Goal: Transaction & Acquisition: Book appointment/travel/reservation

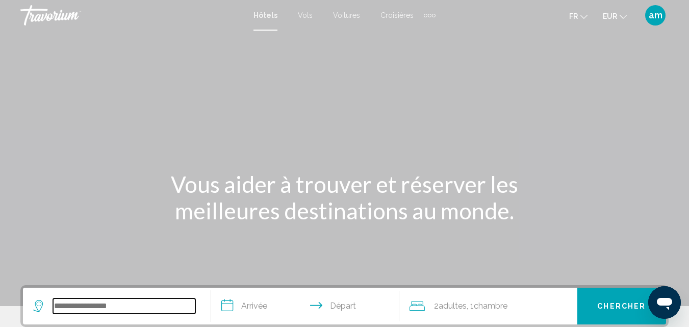
click at [103, 311] on input "Search widget" at bounding box center [124, 305] width 142 height 15
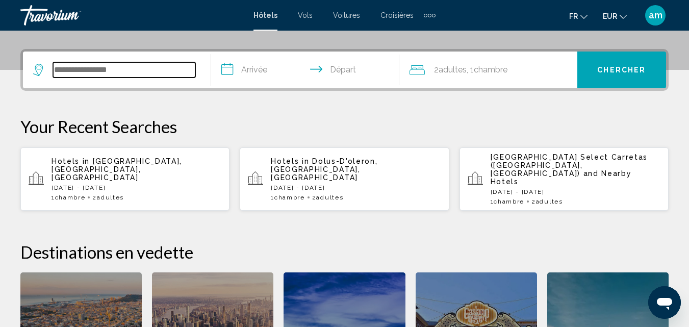
scroll to position [252, 0]
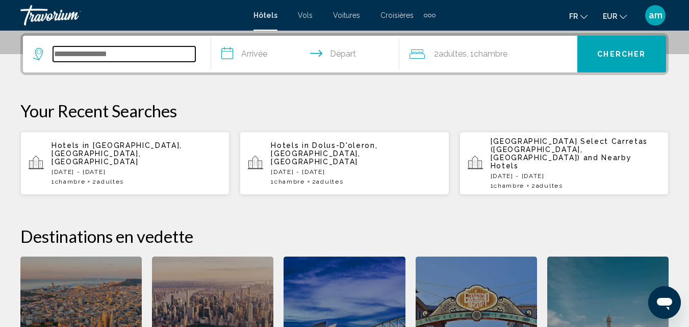
click at [115, 55] on input "Search widget" at bounding box center [124, 53] width 142 height 15
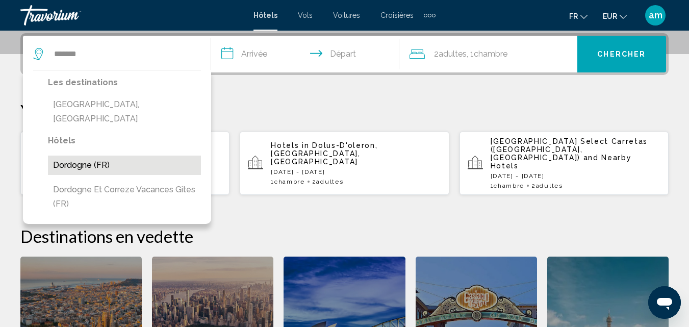
click at [61, 156] on button "Dordogne (FR)" at bounding box center [124, 165] width 153 height 19
type input "**********"
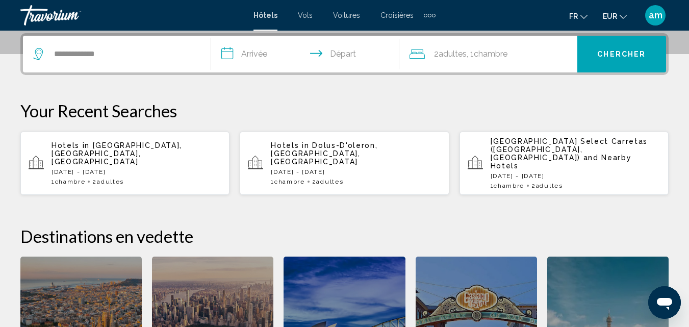
click at [274, 57] on input "**********" at bounding box center [307, 56] width 192 height 40
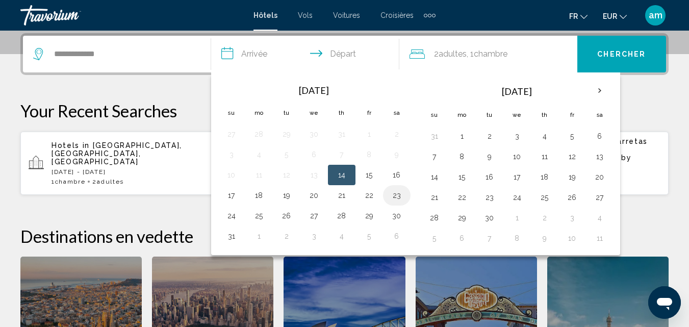
click at [399, 196] on button "23" at bounding box center [397, 195] width 16 height 14
click at [235, 216] on button "24" at bounding box center [231, 216] width 16 height 14
type input "**********"
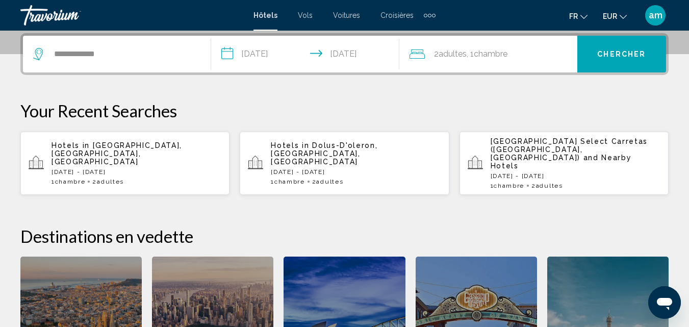
click at [522, 53] on div "2 Adulte Adultes , 1 Chambre pièces" at bounding box center [493, 54] width 168 height 14
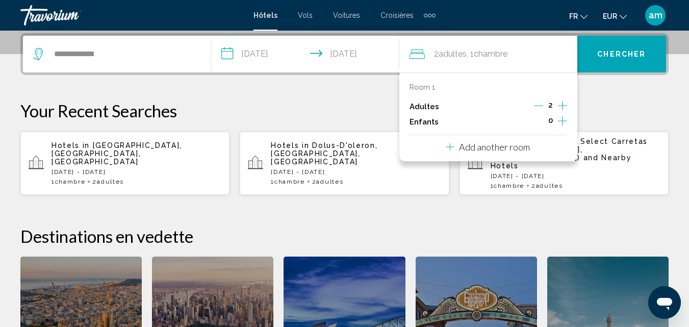
click at [538, 106] on icon "Decrement adults" at bounding box center [538, 106] width 9 height 1
click at [612, 56] on span "Chercher" at bounding box center [621, 54] width 48 height 8
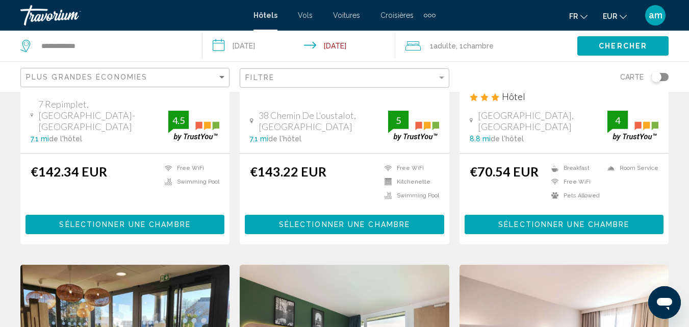
scroll to position [714, 0]
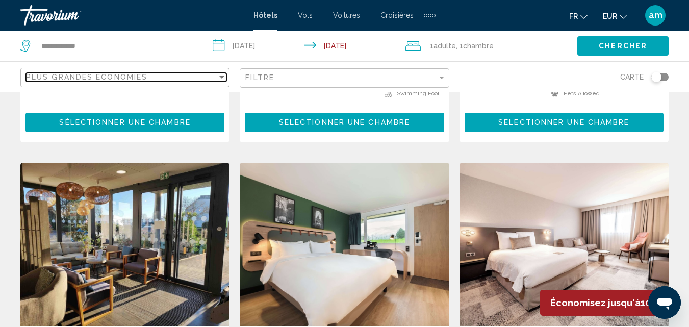
click at [182, 80] on div "Plus grandes économies" at bounding box center [121, 77] width 191 height 8
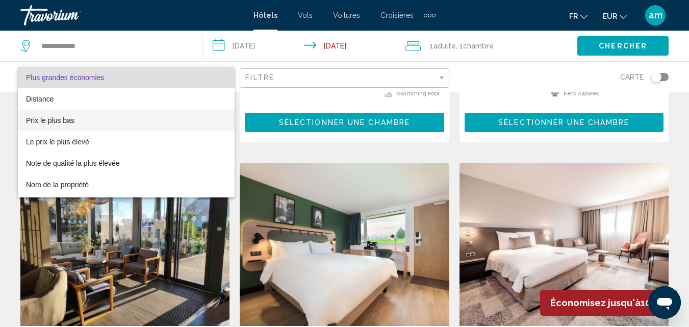
click at [92, 115] on span "Prix le plus bas" at bounding box center [126, 120] width 200 height 21
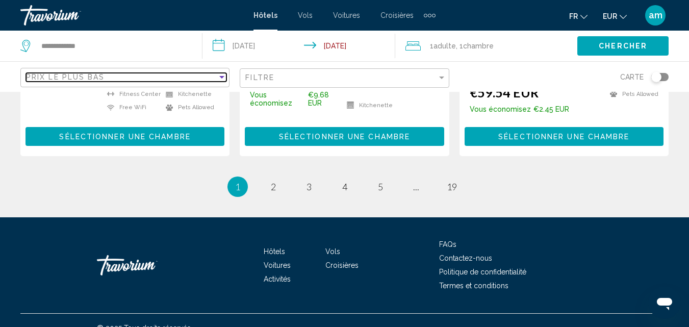
scroll to position [1500, 0]
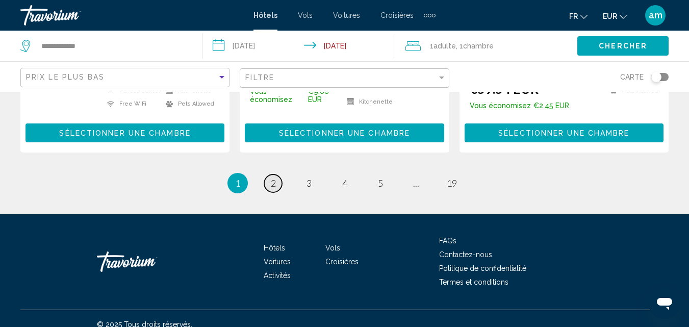
click at [272, 177] on span "2" at bounding box center [273, 182] width 5 height 11
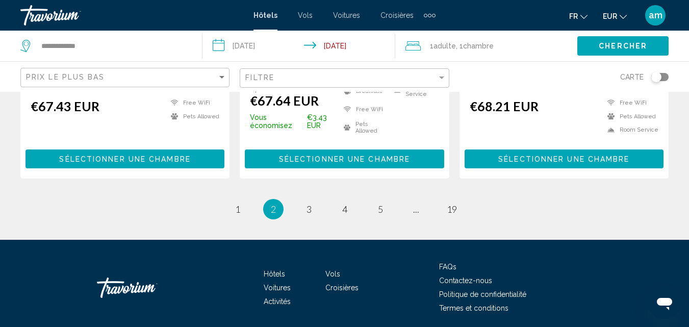
scroll to position [1486, 0]
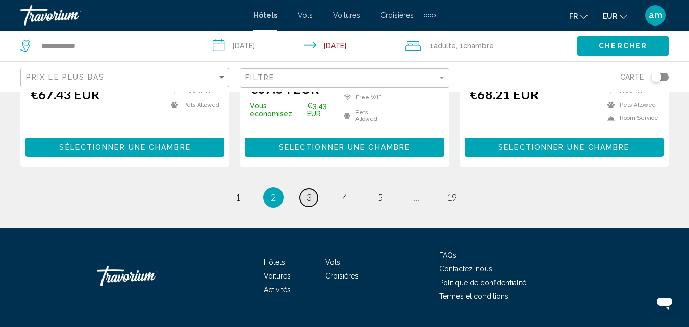
click at [308, 192] on span "3" at bounding box center [308, 197] width 5 height 11
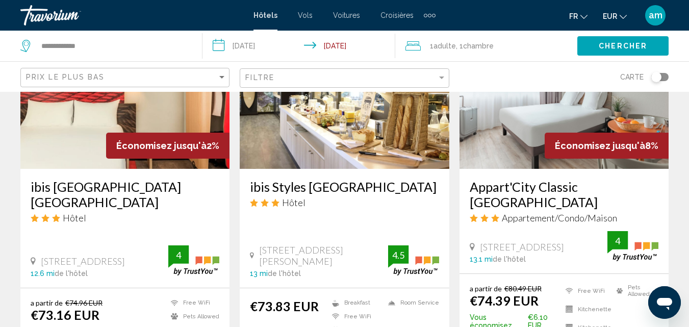
scroll to position [1479, 0]
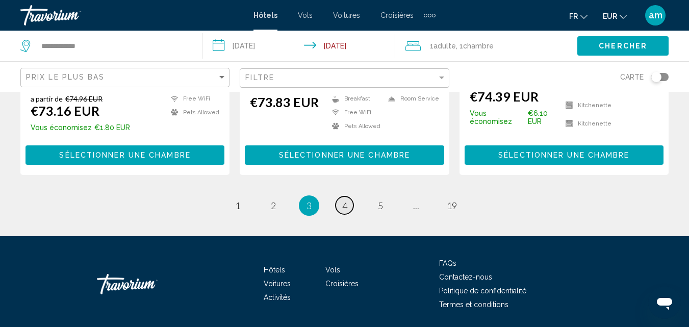
click at [344, 200] on link "page 4" at bounding box center [345, 205] width 18 height 18
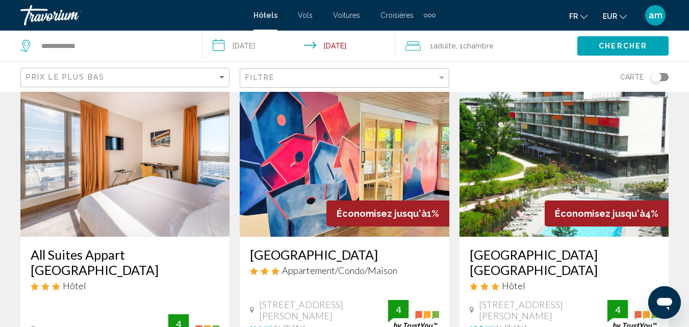
scroll to position [510, 0]
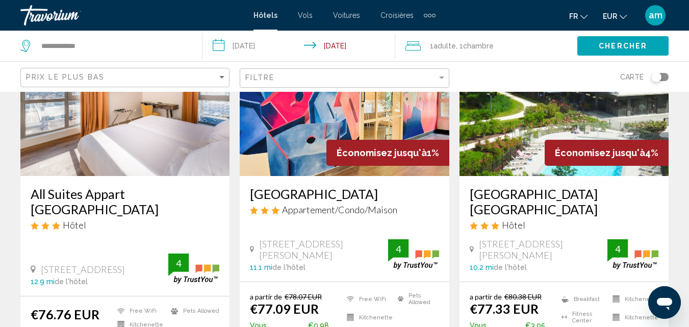
click at [426, 16] on div "Extra navigation items" at bounding box center [430, 15] width 12 height 15
click at [414, 34] on span "Activités" at bounding box center [413, 34] width 27 height 8
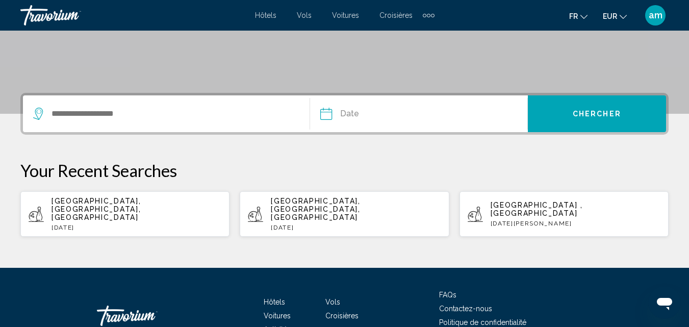
scroll to position [204, 0]
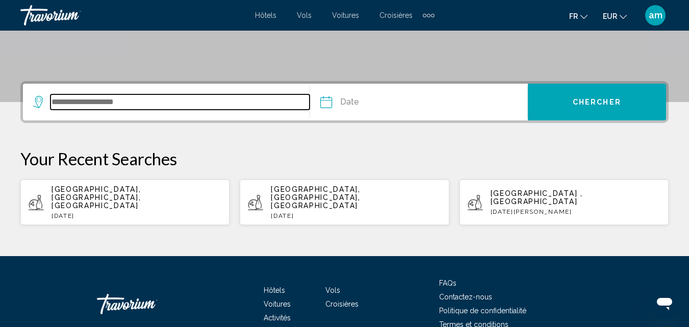
click at [126, 102] on input "Search widget" at bounding box center [179, 101] width 259 height 15
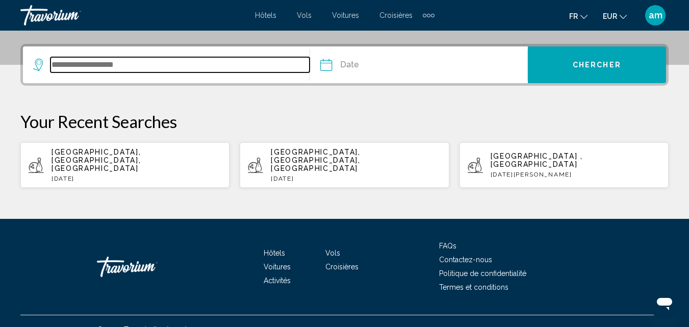
scroll to position [242, 0]
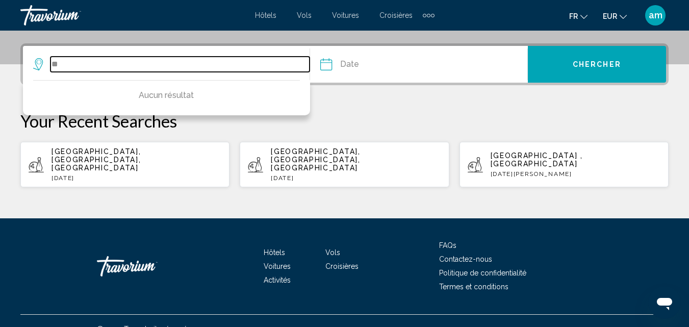
type input "*"
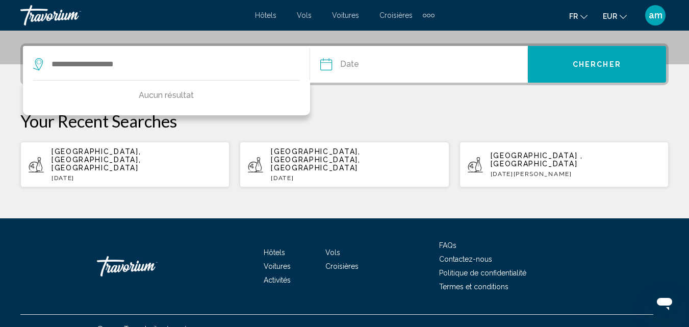
click at [263, 17] on span "Hôtels" at bounding box center [265, 15] width 21 height 8
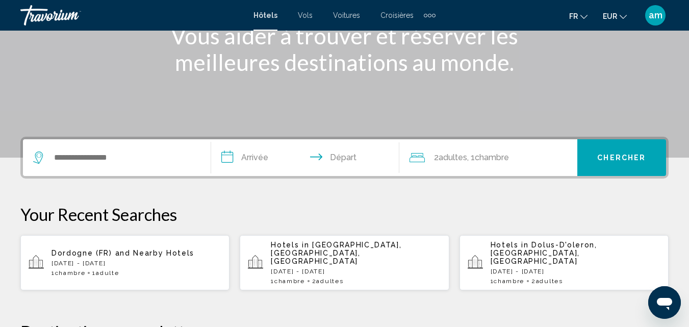
scroll to position [153, 0]
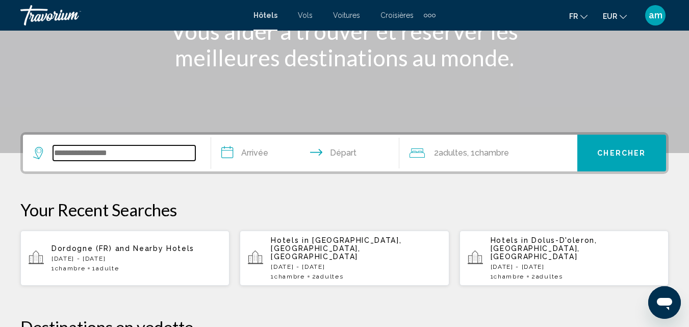
click at [85, 152] on input "Search widget" at bounding box center [124, 152] width 142 height 15
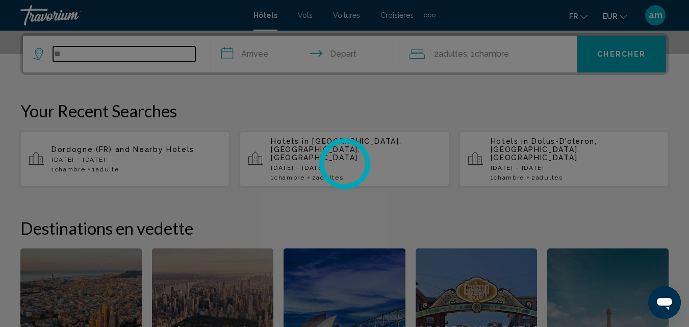
type input "*"
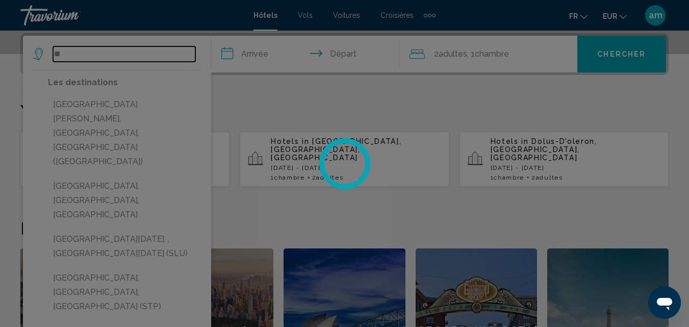
type input "*"
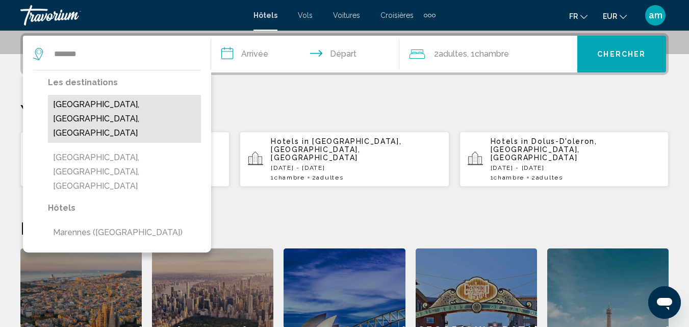
click at [69, 101] on button "[GEOGRAPHIC_DATA], [GEOGRAPHIC_DATA], [GEOGRAPHIC_DATA]" at bounding box center [124, 119] width 153 height 48
type input "**********"
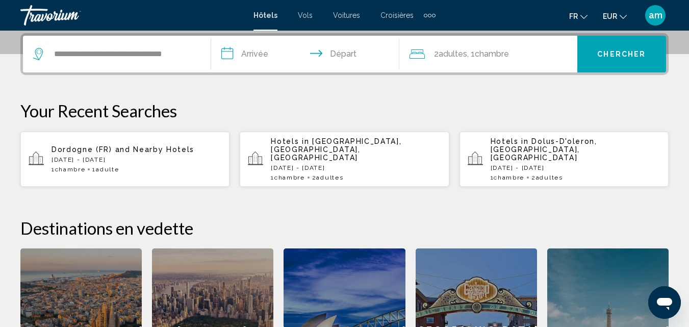
click at [238, 54] on input "**********" at bounding box center [307, 56] width 192 height 40
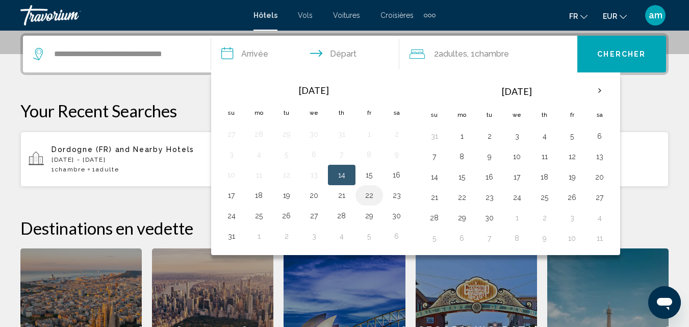
click at [371, 197] on button "22" at bounding box center [369, 195] width 16 height 14
click at [394, 196] on button "23" at bounding box center [397, 195] width 16 height 14
type input "**********"
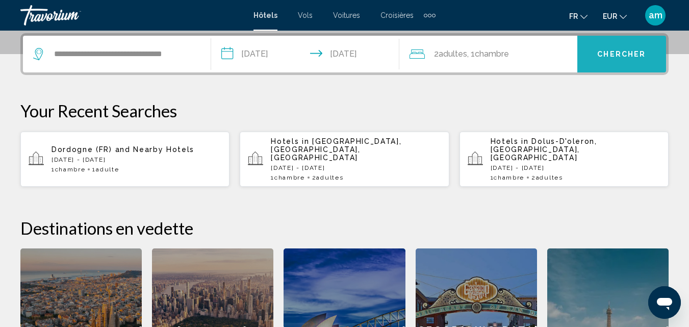
click at [620, 47] on button "Chercher" at bounding box center [621, 54] width 89 height 37
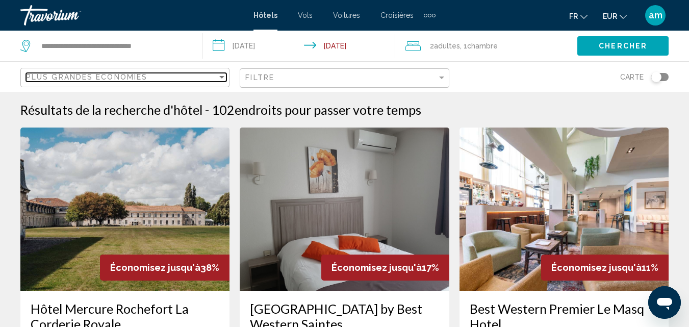
click at [151, 79] on div "Plus grandes économies" at bounding box center [121, 77] width 191 height 8
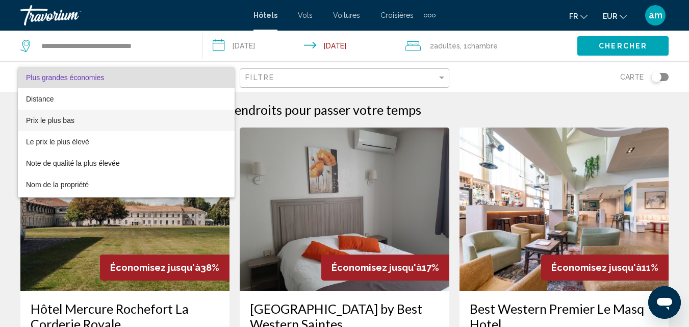
click at [121, 128] on span "Prix le plus bas" at bounding box center [126, 120] width 200 height 21
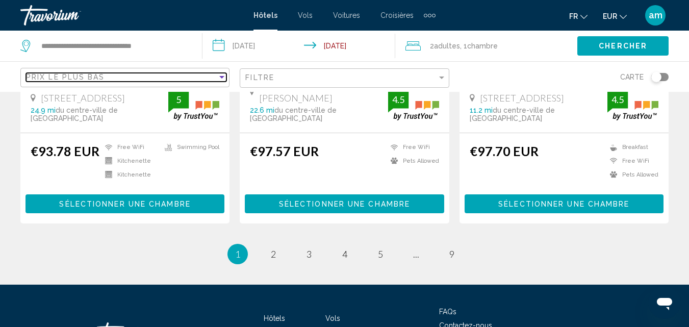
scroll to position [1456, 0]
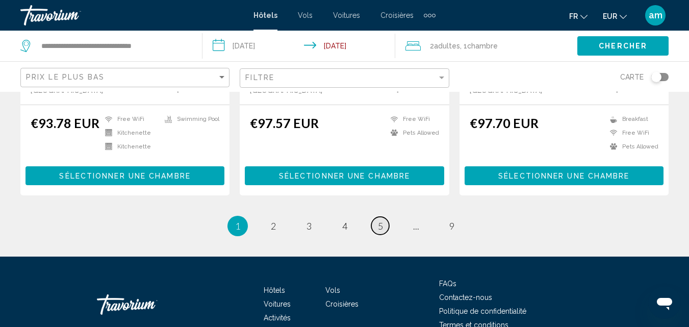
click at [375, 217] on link "page 5" at bounding box center [380, 226] width 18 height 18
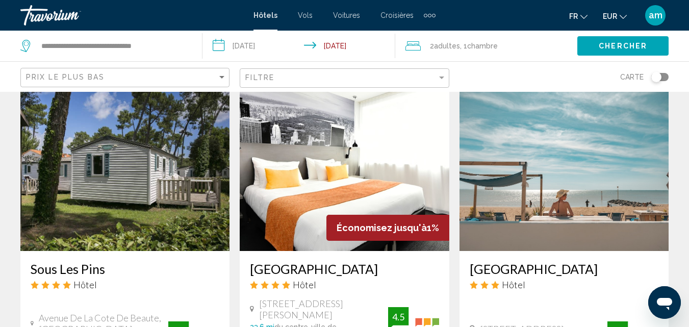
scroll to position [1173, 0]
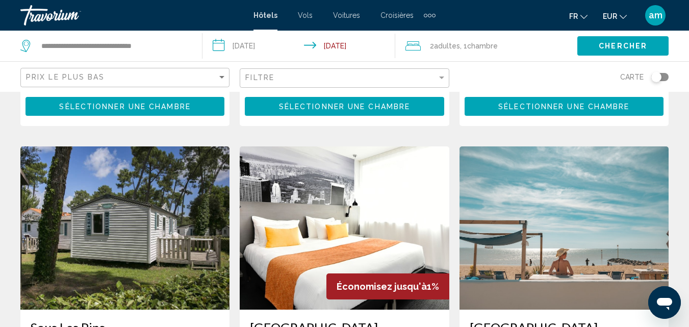
click at [513, 222] on img "Main content" at bounding box center [563, 227] width 209 height 163
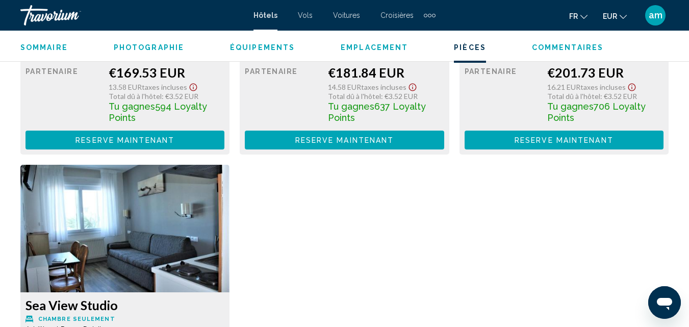
scroll to position [1639, 0]
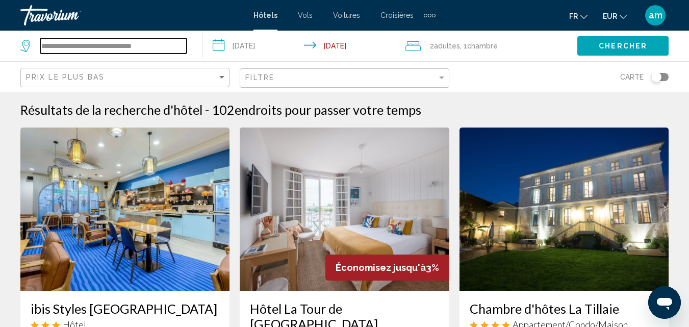
click at [168, 49] on input "**********" at bounding box center [113, 45] width 146 height 15
type input "*"
click at [56, 41] on input "**********" at bounding box center [113, 45] width 146 height 15
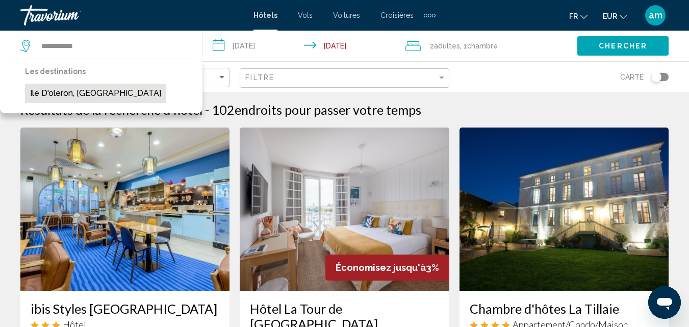
click at [75, 93] on button "Ile D'oleron, [GEOGRAPHIC_DATA]" at bounding box center [95, 93] width 141 height 19
type input "**********"
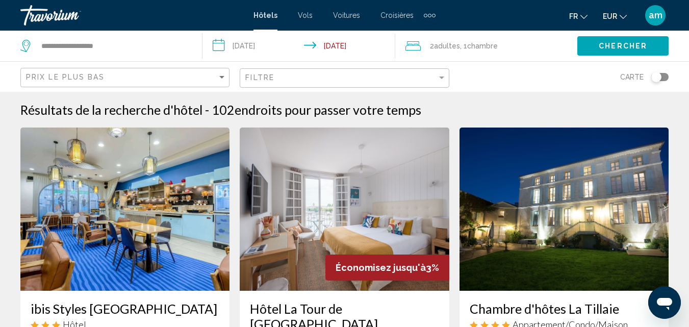
click at [478, 44] on span "Chambre" at bounding box center [482, 46] width 31 height 8
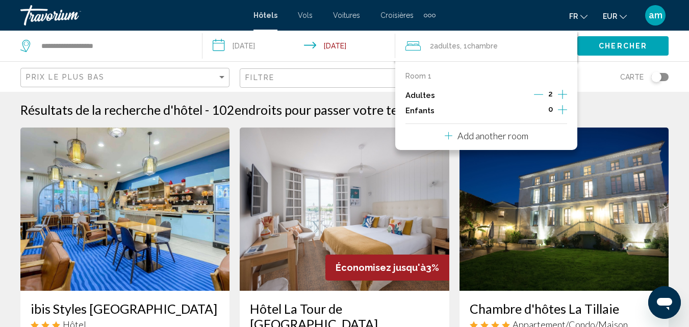
click at [612, 41] on button "Chercher" at bounding box center [622, 45] width 91 height 19
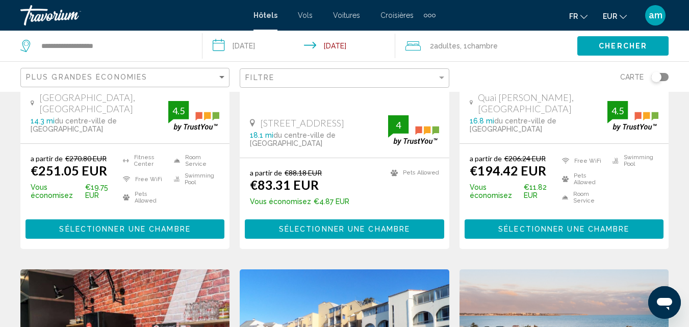
scroll to position [663, 0]
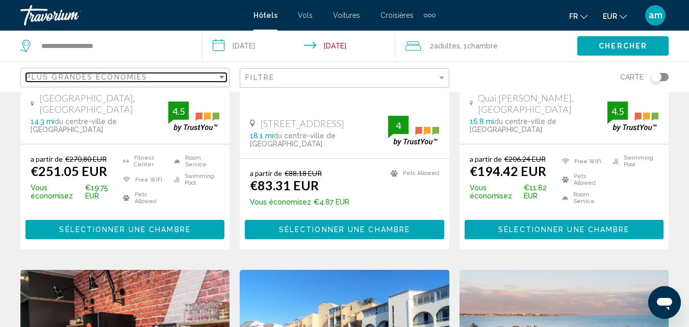
click at [141, 75] on span "Plus grandes économies" at bounding box center [86, 77] width 121 height 8
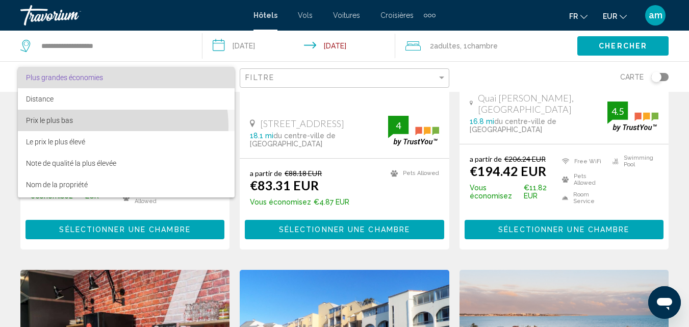
click at [106, 126] on span "Prix le plus bas" at bounding box center [126, 120] width 200 height 21
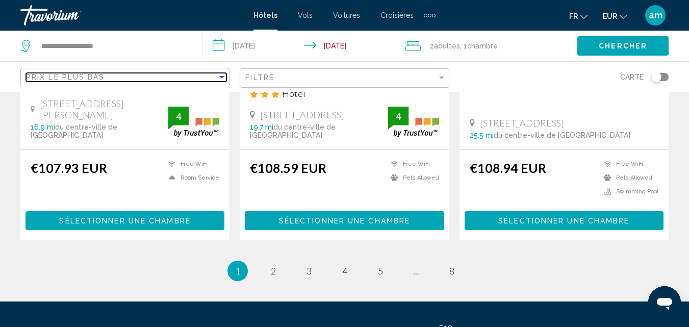
scroll to position [1501, 0]
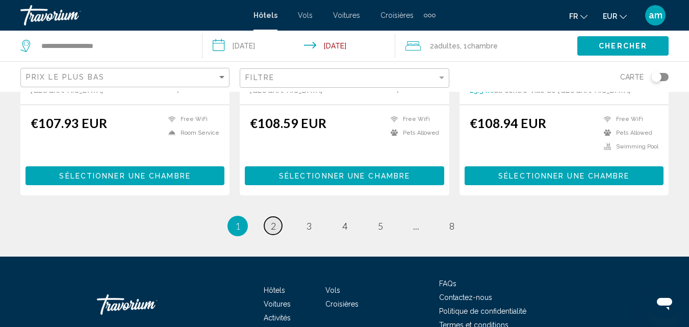
click at [271, 220] on span "2" at bounding box center [273, 225] width 5 height 11
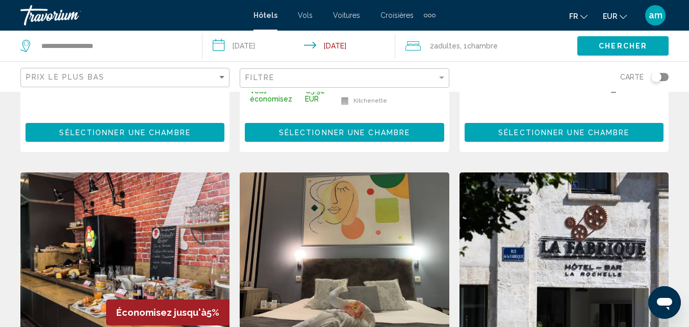
scroll to position [1122, 0]
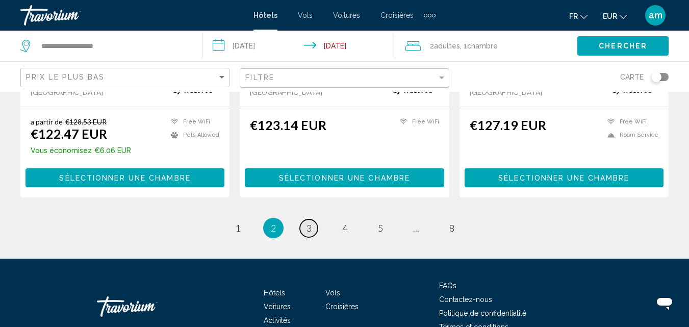
click at [309, 222] on span "3" at bounding box center [308, 227] width 5 height 11
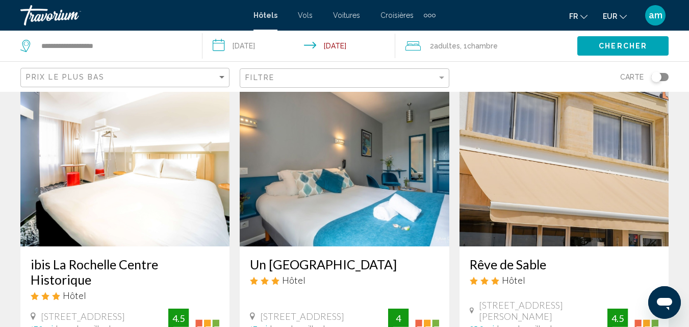
scroll to position [102, 0]
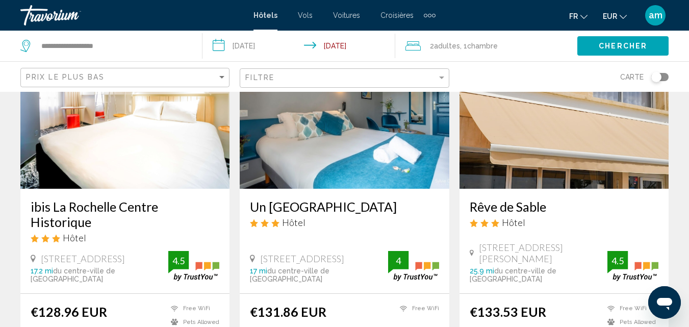
click at [467, 43] on span ", 1 Chambre pièces" at bounding box center [479, 46] width 38 height 14
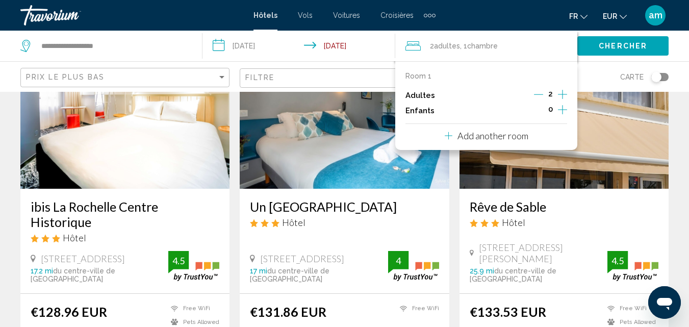
click at [562, 92] on icon "Increment adults" at bounding box center [562, 94] width 9 height 12
click at [538, 95] on icon "Decrement adults" at bounding box center [538, 94] width 9 height 9
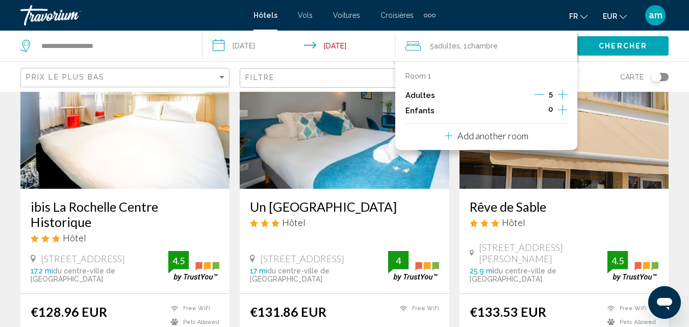
click at [538, 95] on icon "Decrement adults" at bounding box center [538, 94] width 9 height 9
click at [565, 96] on icon "Increment adults" at bounding box center [562, 94] width 9 height 12
click at [561, 107] on icon "Increment children" at bounding box center [562, 110] width 9 height 12
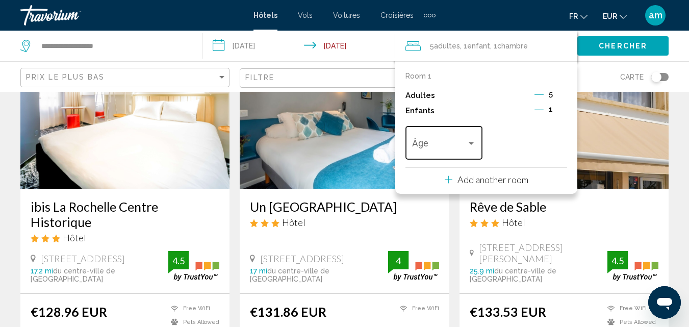
click at [474, 140] on div "Travelers: 5 adults, 1 child" at bounding box center [471, 143] width 9 height 8
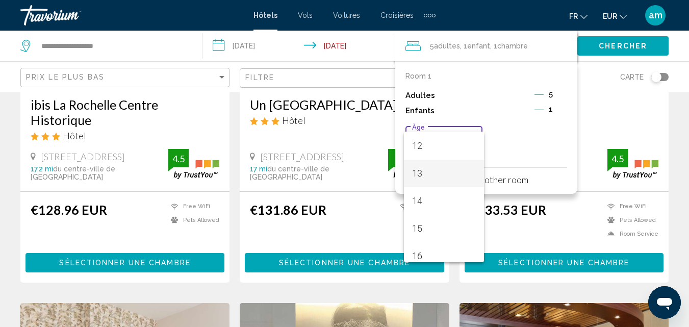
scroll to position [314, 0]
click at [422, 191] on span "13" at bounding box center [443, 189] width 63 height 28
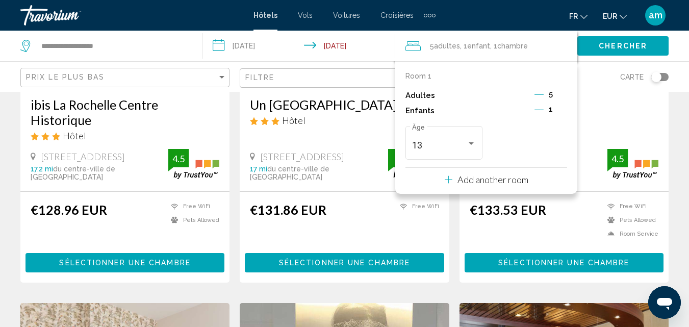
click at [546, 95] on div "5" at bounding box center [550, 95] width 33 height 15
click at [540, 91] on icon "Decrement adults" at bounding box center [538, 94] width 9 height 9
click at [537, 93] on icon "Decrement adults" at bounding box center [537, 94] width 9 height 9
click at [537, 93] on icon "Decrement adults" at bounding box center [538, 94] width 9 height 9
click at [563, 92] on icon "Increment adults" at bounding box center [562, 94] width 9 height 12
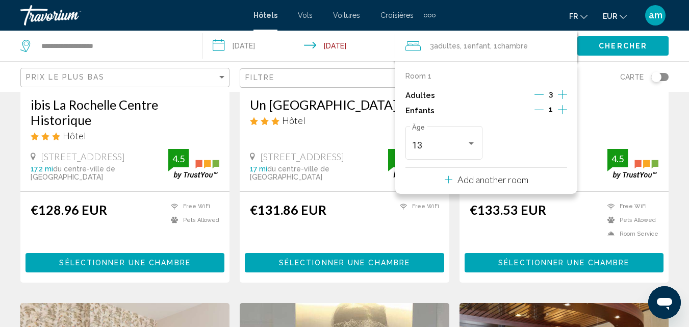
click at [563, 92] on icon "Increment adults" at bounding box center [562, 94] width 9 height 12
click at [516, 182] on p "Add another room" at bounding box center [492, 179] width 71 height 11
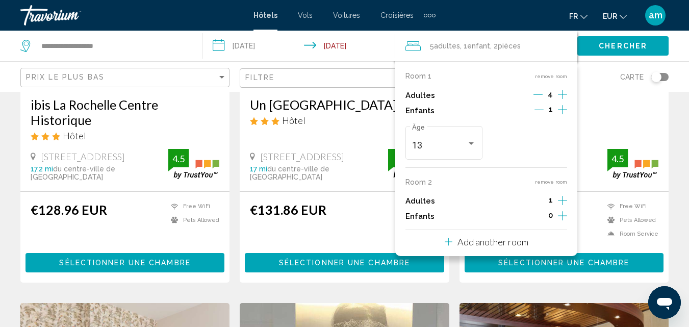
click at [562, 99] on icon "Increment adults" at bounding box center [562, 94] width 9 height 9
click at [562, 114] on icon "Increment children" at bounding box center [562, 109] width 9 height 9
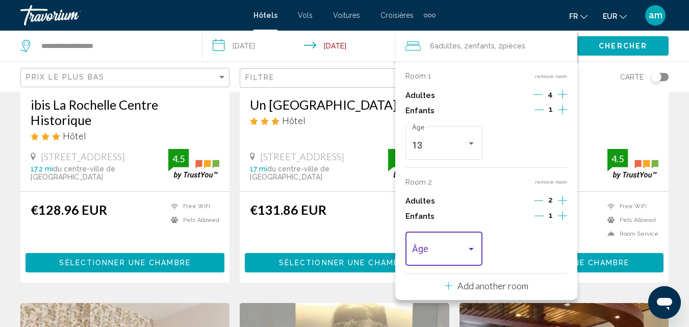
click at [465, 247] on span "Travelers: 6 adults, 2 children" at bounding box center [439, 251] width 54 height 10
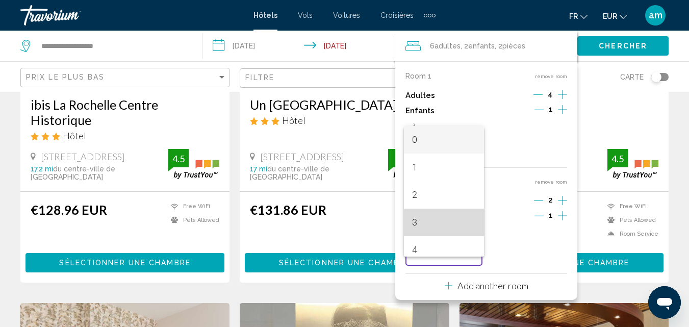
click at [452, 228] on span "3" at bounding box center [443, 223] width 63 height 28
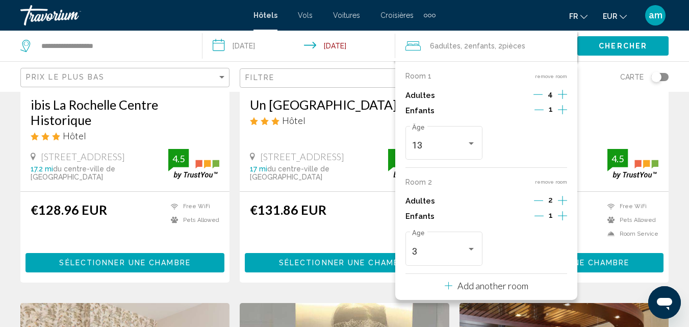
click at [562, 116] on icon "Increment children" at bounding box center [562, 110] width 9 height 12
click at [551, 246] on div "Travelers: 6 adults, 3 children" at bounding box center [555, 249] width 9 height 8
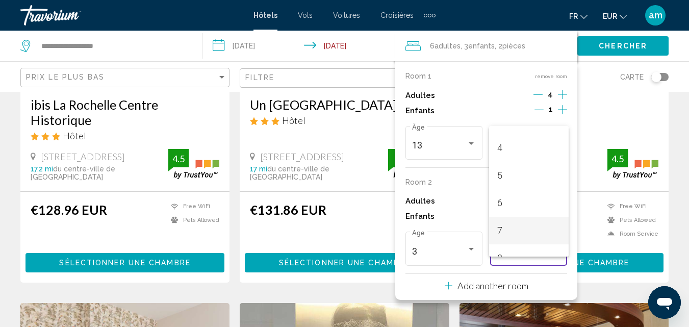
scroll to position [153, 0]
click at [506, 213] on span "8" at bounding box center [528, 207] width 63 height 28
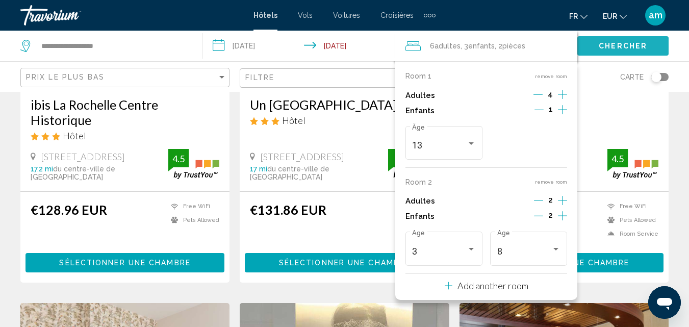
click at [594, 47] on button "Chercher" at bounding box center [622, 45] width 91 height 19
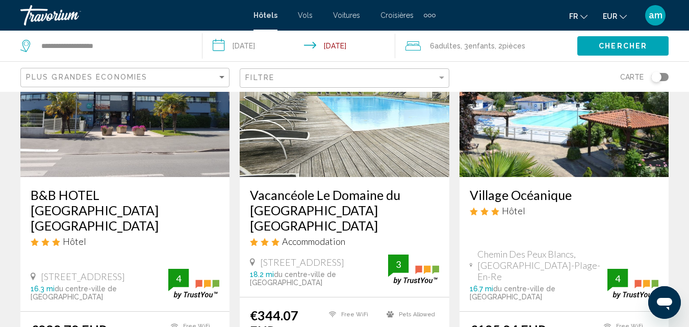
scroll to position [54, 0]
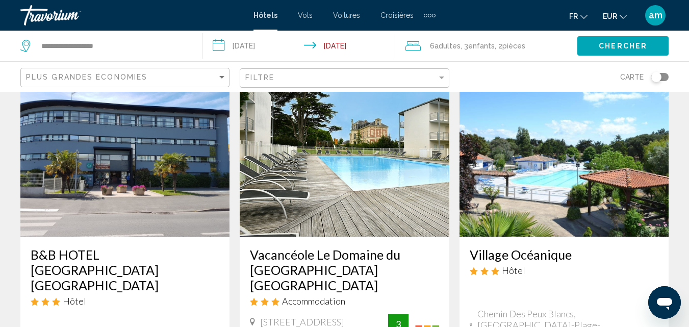
click at [551, 170] on img "Main content" at bounding box center [563, 154] width 209 height 163
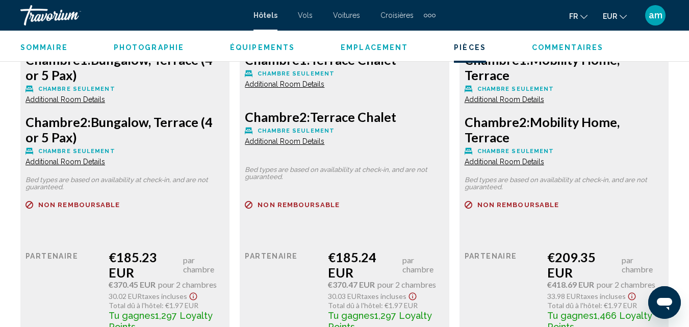
scroll to position [1690, 0]
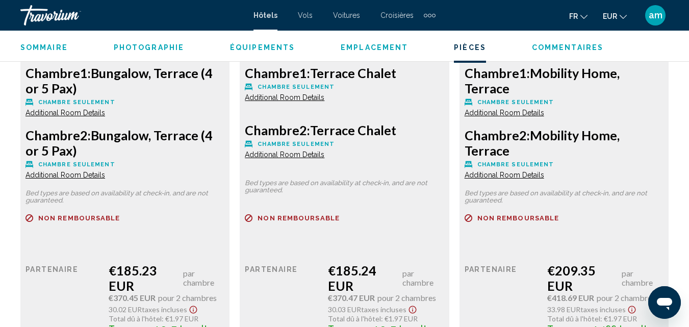
click at [105, 171] on span "Additional Room Details" at bounding box center [65, 175] width 80 height 8
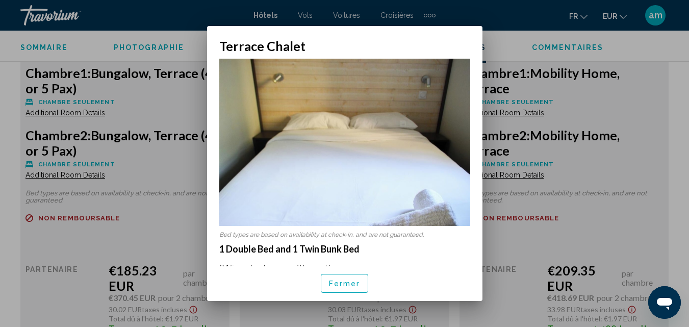
scroll to position [0, 0]
click at [337, 284] on span "Fermer" at bounding box center [345, 283] width 32 height 8
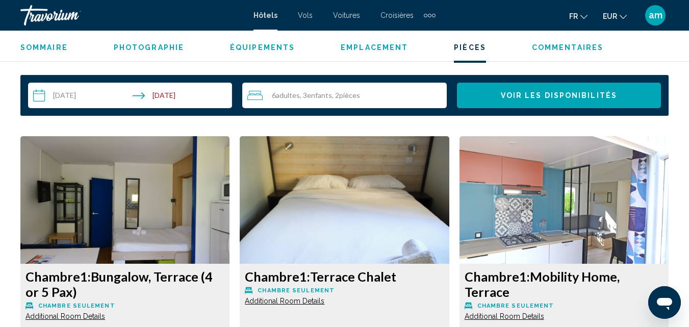
scroll to position [1486, 0]
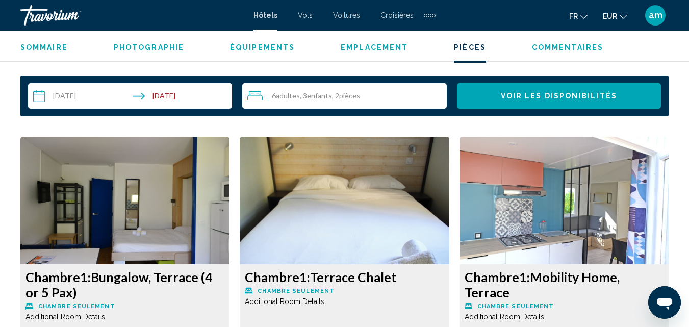
click at [101, 186] on img "Main content" at bounding box center [124, 200] width 209 height 127
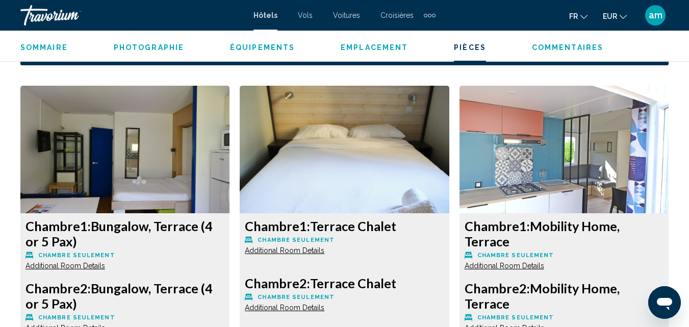
click at [106, 186] on img "Main content" at bounding box center [124, 149] width 209 height 127
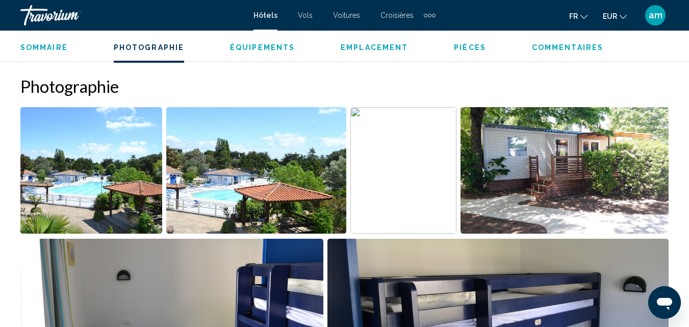
scroll to position [721, 0]
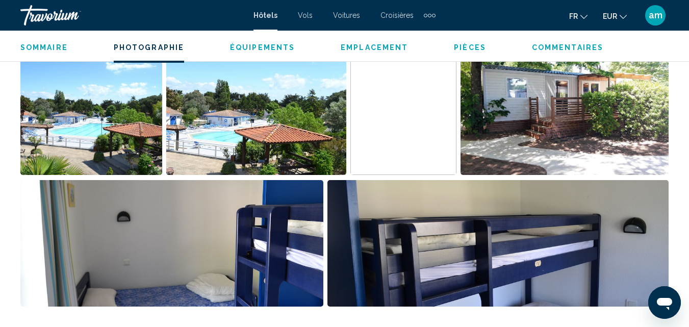
click at [594, 123] on img "Open full-screen image slider" at bounding box center [564, 111] width 208 height 126
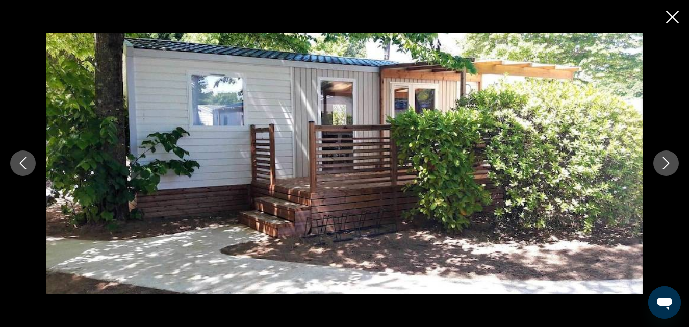
click at [665, 160] on icon "Next image" at bounding box center [666, 164] width 7 height 12
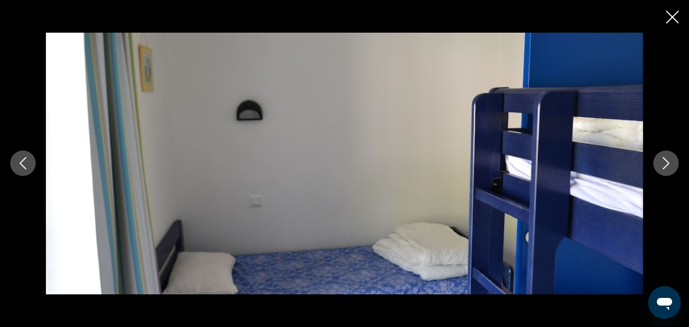
click at [665, 160] on icon "Next image" at bounding box center [666, 164] width 7 height 12
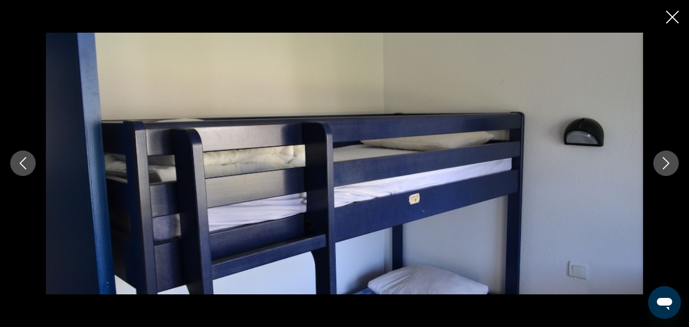
click at [665, 160] on icon "Next image" at bounding box center [666, 164] width 7 height 12
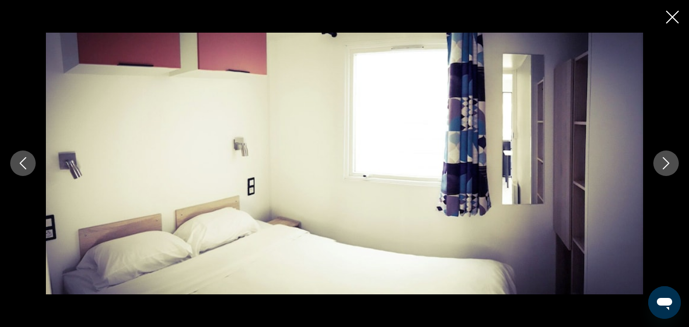
click at [665, 160] on icon "Next image" at bounding box center [666, 164] width 7 height 12
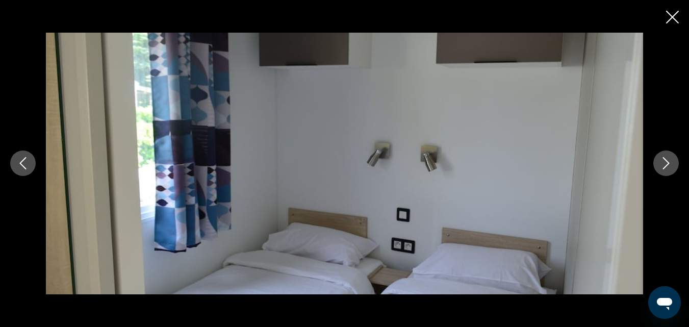
scroll to position [772, 0]
click at [665, 160] on icon "Next image" at bounding box center [666, 164] width 7 height 12
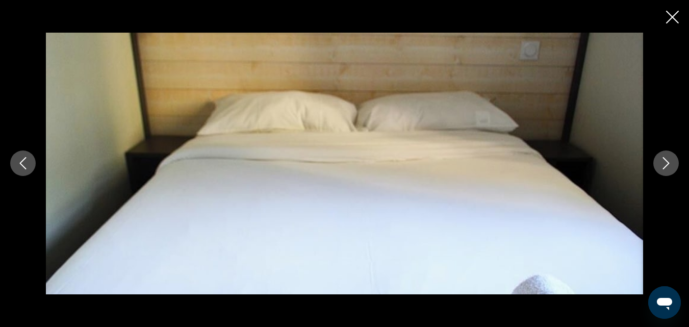
click at [665, 160] on icon "Next image" at bounding box center [666, 164] width 7 height 12
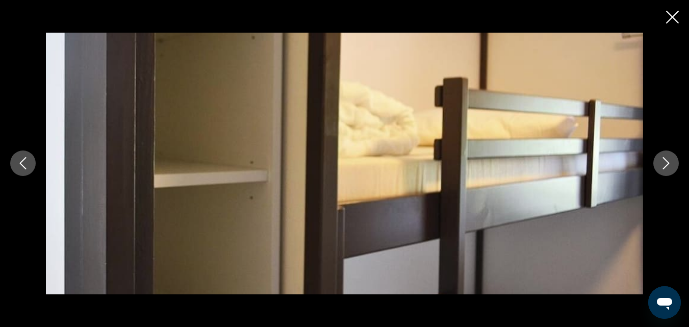
click at [665, 160] on icon "Next image" at bounding box center [666, 164] width 7 height 12
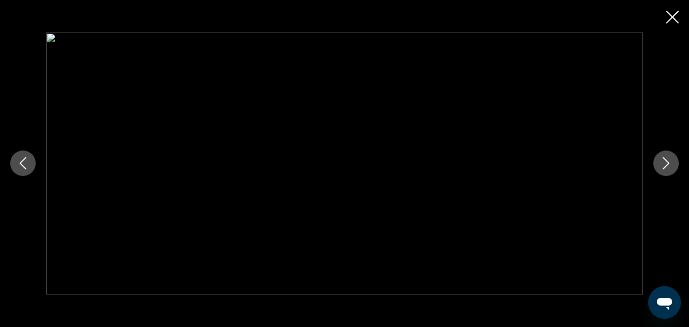
click at [665, 160] on icon "Next image" at bounding box center [666, 164] width 7 height 12
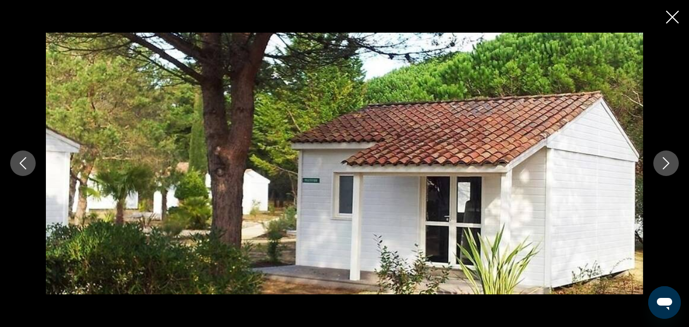
click at [665, 160] on icon "Next image" at bounding box center [666, 164] width 7 height 12
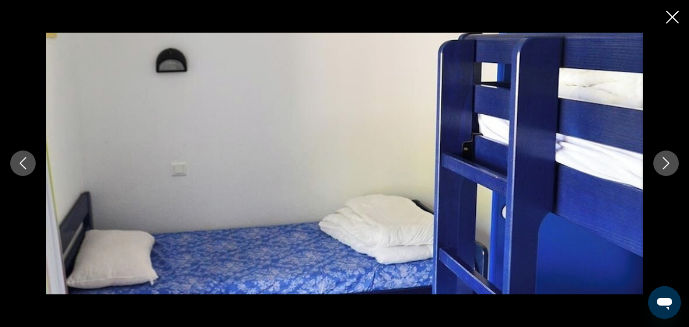
click at [665, 160] on icon "Next image" at bounding box center [666, 164] width 7 height 12
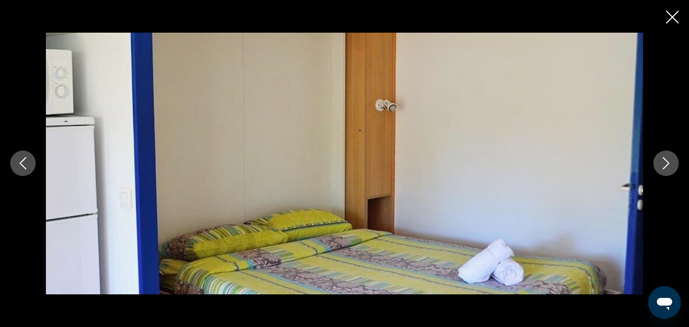
click at [665, 160] on icon "Next image" at bounding box center [666, 164] width 7 height 12
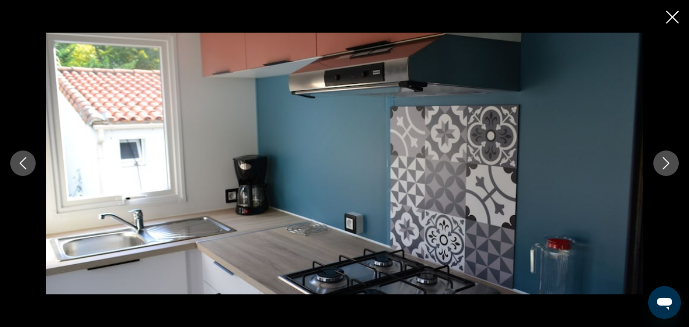
scroll to position [1078, 0]
click at [672, 18] on icon "Close slideshow" at bounding box center [672, 17] width 13 height 13
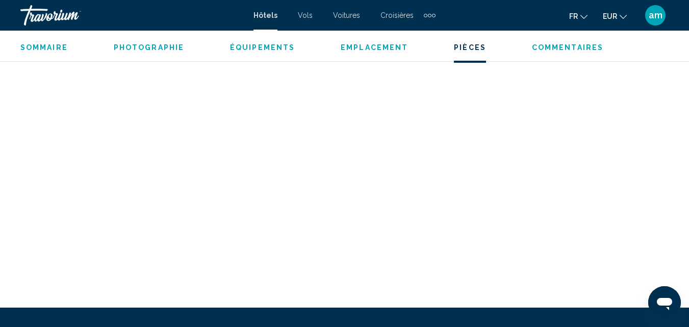
scroll to position [1996, 0]
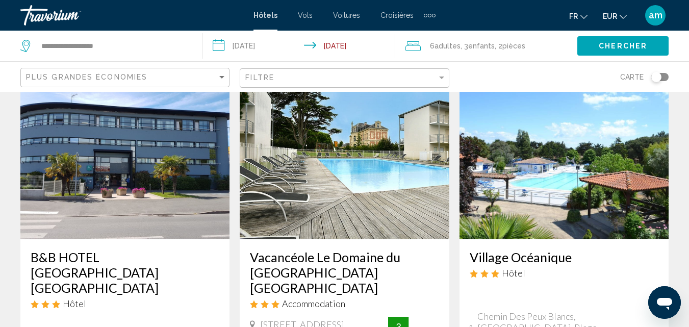
scroll to position [51, 0]
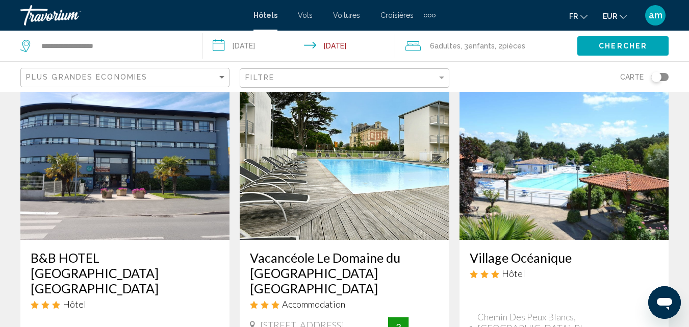
click at [365, 173] on img "Main content" at bounding box center [344, 157] width 209 height 163
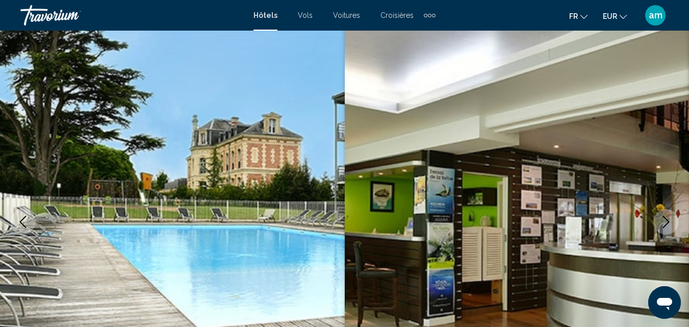
scroll to position [109, 0]
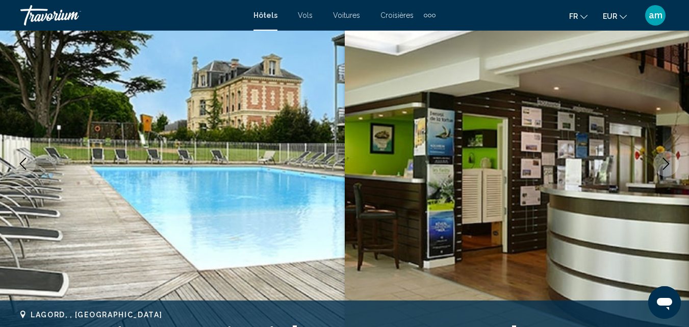
click at [666, 167] on icon "Next image" at bounding box center [666, 164] width 12 height 12
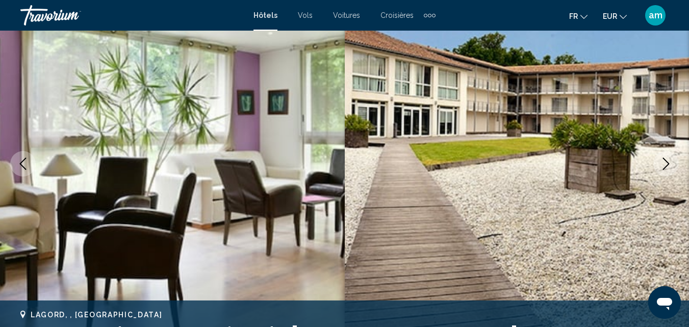
click at [666, 167] on icon "Next image" at bounding box center [666, 164] width 12 height 12
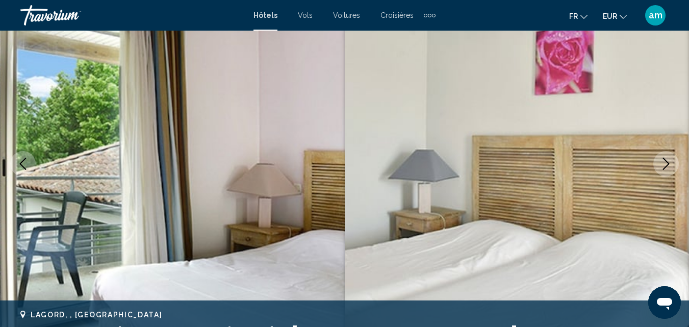
click at [666, 167] on icon "Next image" at bounding box center [666, 164] width 12 height 12
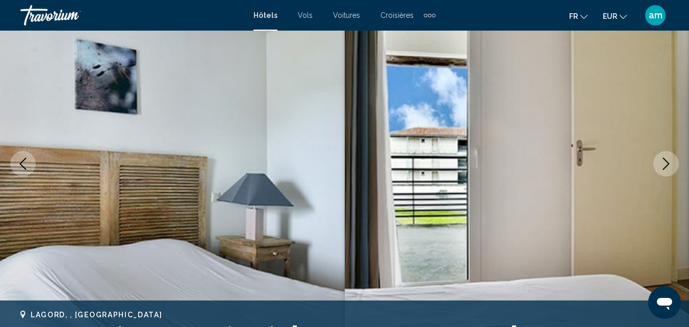
click at [666, 167] on icon "Next image" at bounding box center [666, 164] width 12 height 12
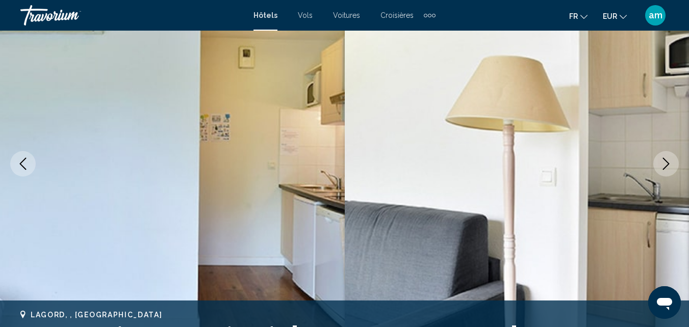
click at [666, 167] on icon "Next image" at bounding box center [666, 164] width 12 height 12
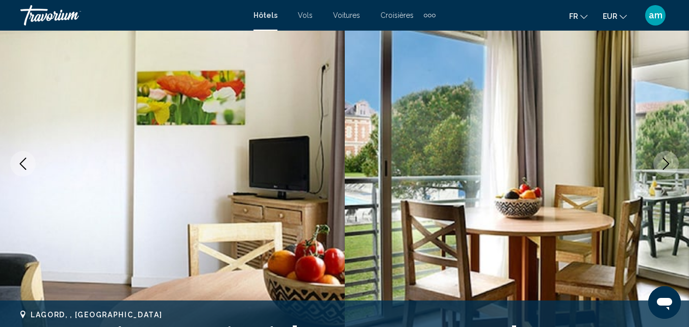
click at [666, 167] on icon "Next image" at bounding box center [666, 164] width 12 height 12
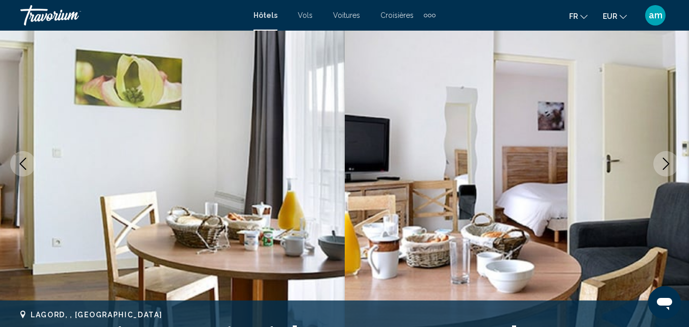
click at [666, 167] on icon "Next image" at bounding box center [666, 164] width 12 height 12
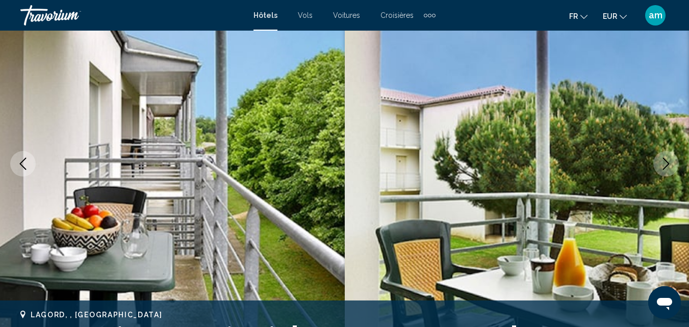
click at [666, 167] on icon "Next image" at bounding box center [666, 164] width 12 height 12
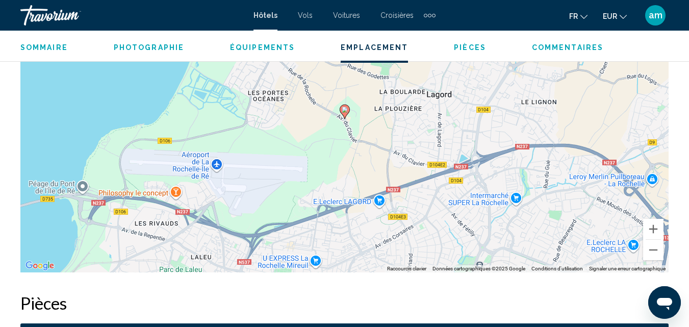
scroll to position [1078, 0]
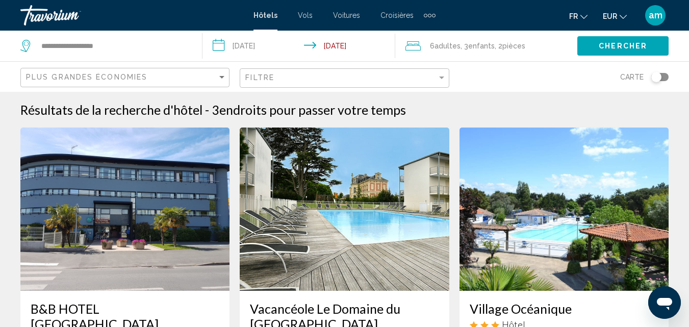
click at [566, 222] on img "Main content" at bounding box center [563, 208] width 209 height 163
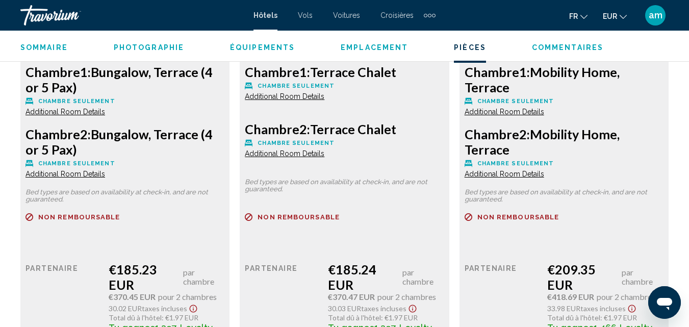
scroll to position [1690, 0]
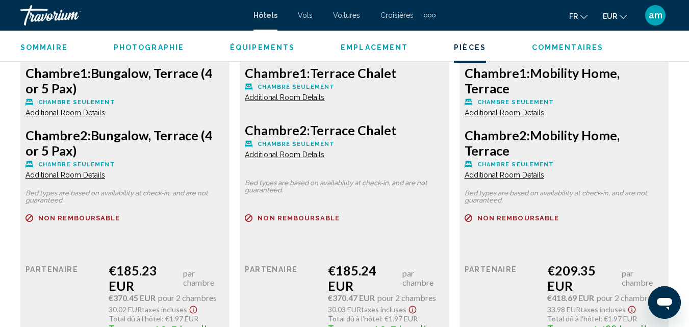
click at [105, 175] on span "Additional Room Details" at bounding box center [65, 175] width 80 height 8
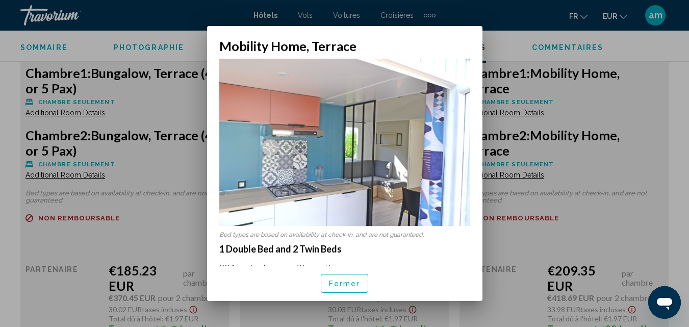
scroll to position [0, 0]
click at [331, 282] on span "Fermer" at bounding box center [345, 283] width 32 height 8
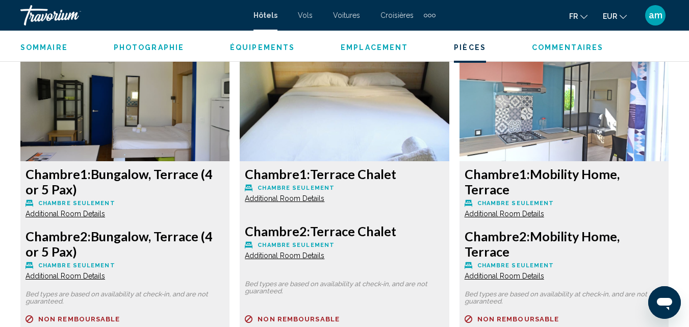
scroll to position [1588, 0]
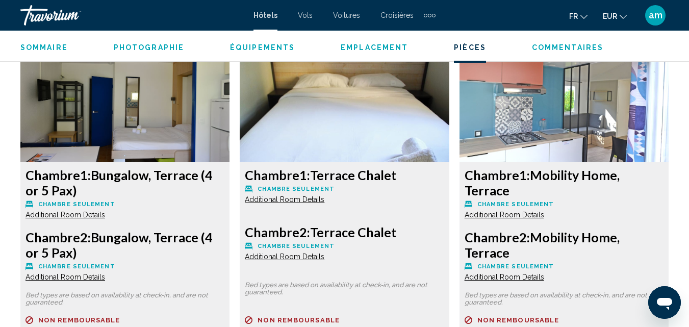
click at [105, 216] on span "Additional Room Details" at bounding box center [65, 215] width 80 height 8
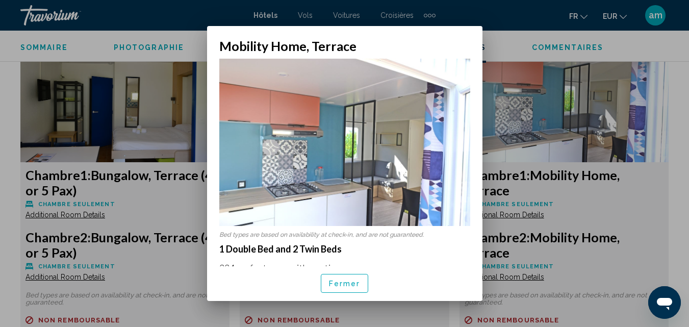
scroll to position [0, 0]
click at [334, 280] on span "Fermer" at bounding box center [345, 283] width 32 height 8
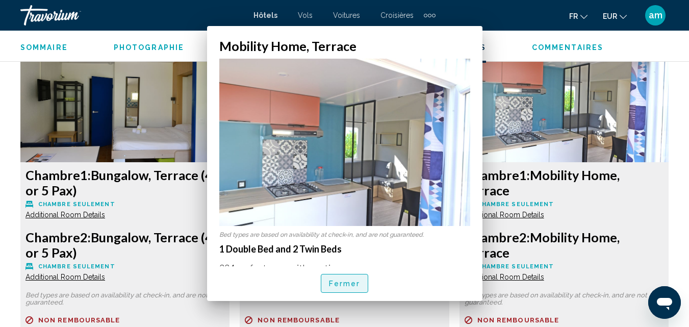
scroll to position [1588, 0]
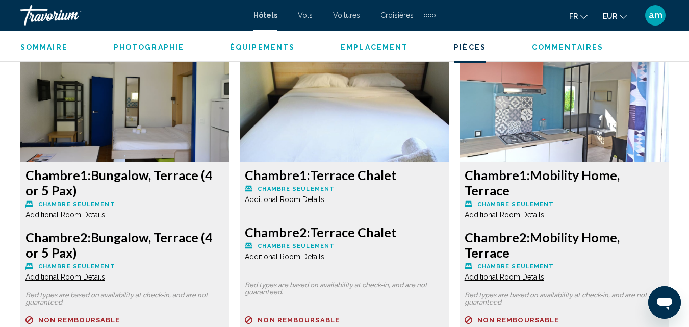
click at [105, 211] on span "Additional Room Details" at bounding box center [65, 215] width 80 height 8
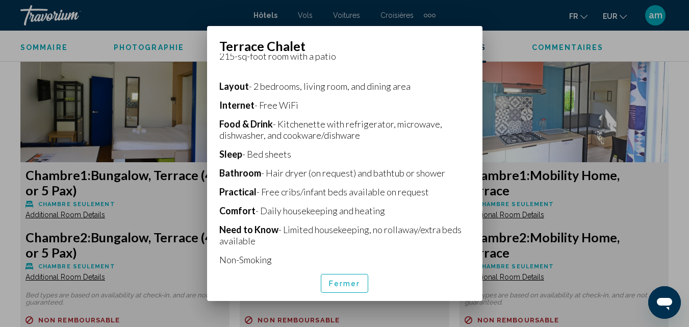
scroll to position [213, 0]
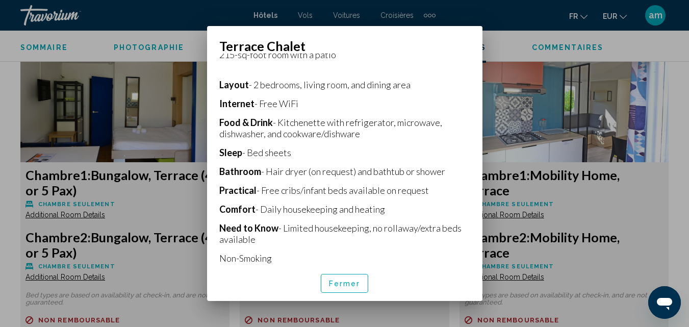
click at [337, 288] on button "Fermer" at bounding box center [345, 283] width 48 height 19
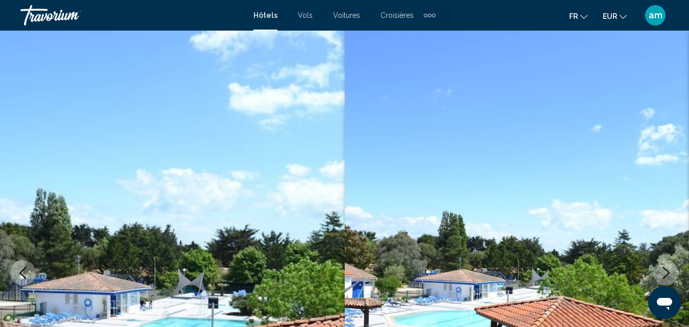
scroll to position [1588, 0]
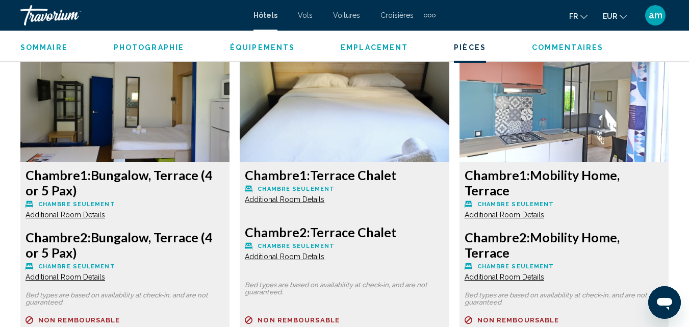
click at [77, 215] on span "Additional Room Details" at bounding box center [65, 215] width 80 height 8
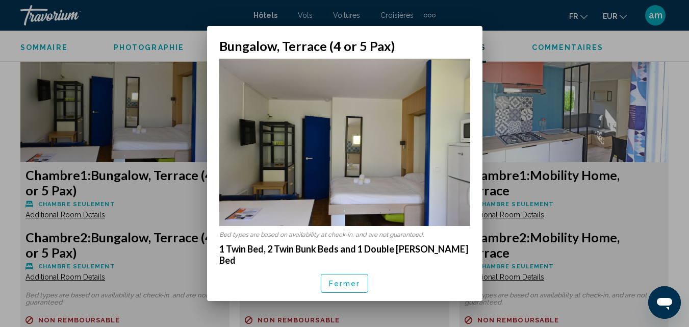
scroll to position [0, 0]
click at [338, 282] on span "Fermer" at bounding box center [345, 283] width 32 height 8
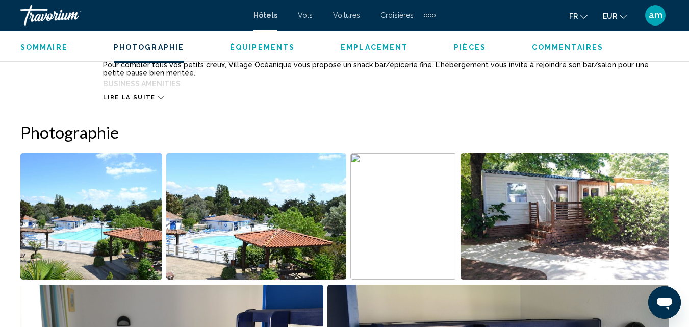
scroll to position [670, 0]
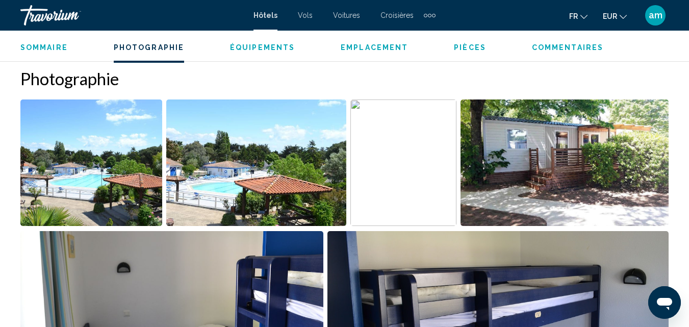
click at [227, 204] on img "Open full-screen image slider" at bounding box center [256, 162] width 180 height 126
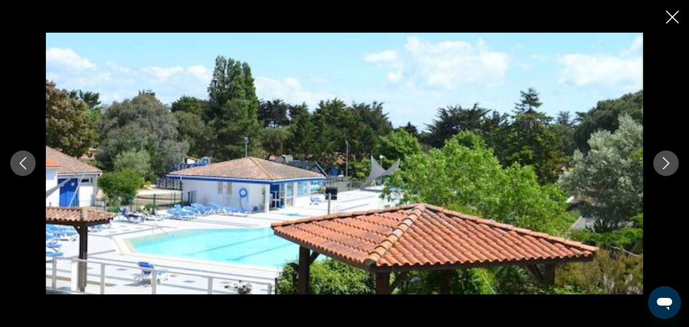
click at [24, 159] on icon "Previous image" at bounding box center [23, 163] width 12 height 12
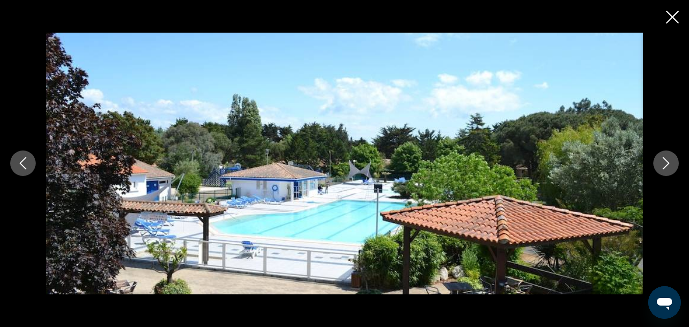
click at [663, 167] on icon "Next image" at bounding box center [666, 163] width 12 height 12
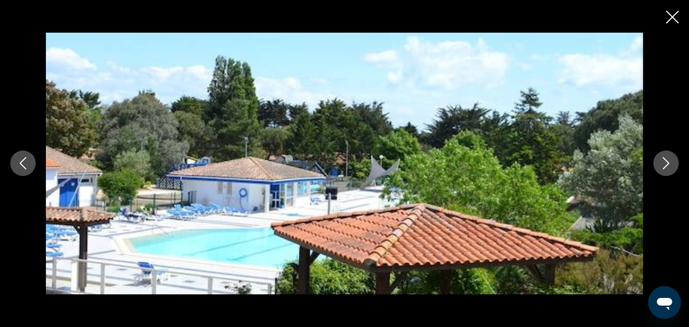
click at [663, 167] on icon "Next image" at bounding box center [666, 163] width 12 height 12
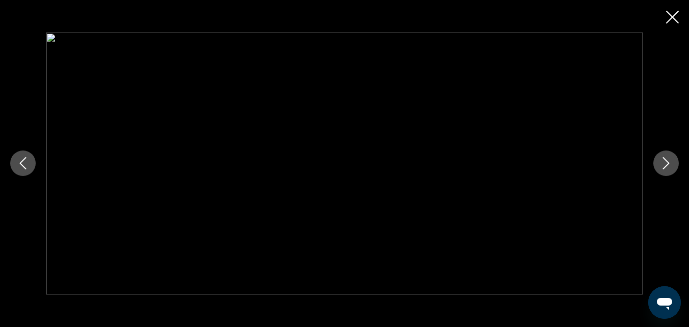
click at [663, 167] on icon "Next image" at bounding box center [666, 163] width 12 height 12
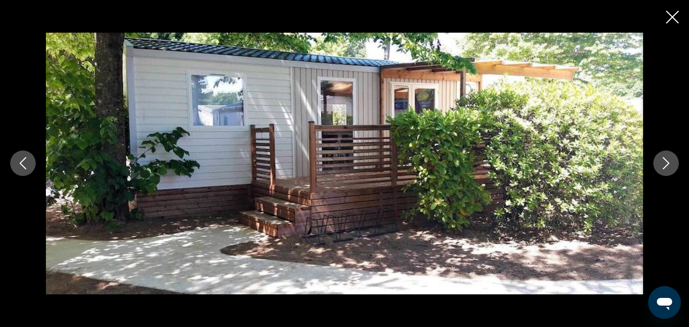
click at [663, 167] on icon "Next image" at bounding box center [666, 163] width 12 height 12
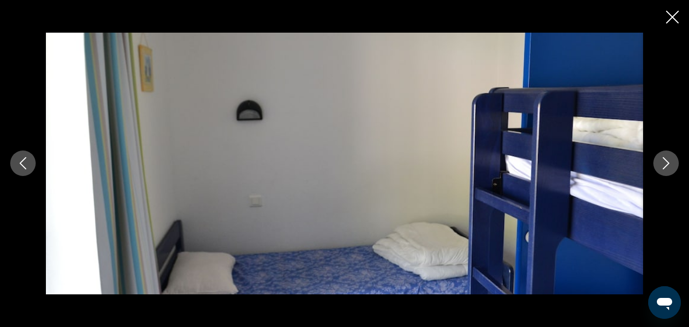
click at [663, 167] on icon "Next image" at bounding box center [666, 163] width 12 height 12
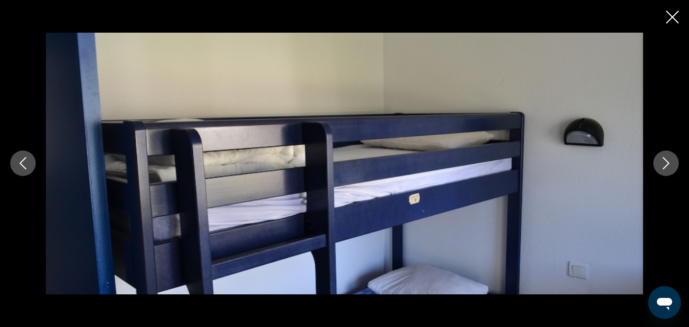
click at [663, 167] on icon "Next image" at bounding box center [666, 163] width 12 height 12
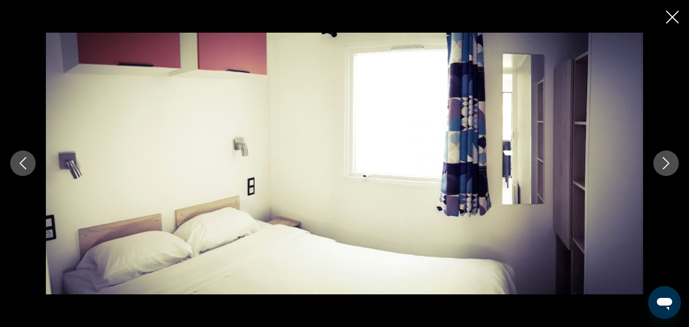
click at [663, 167] on icon "Next image" at bounding box center [666, 163] width 12 height 12
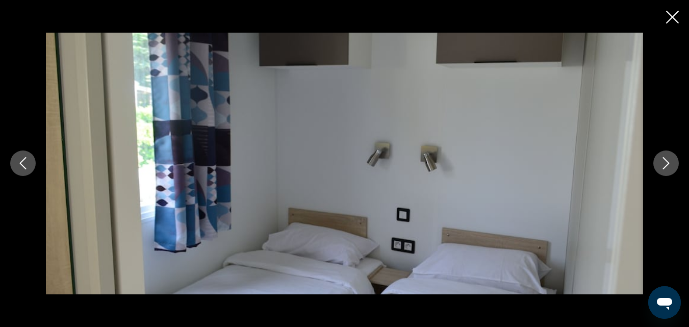
click at [663, 167] on icon "Next image" at bounding box center [666, 163] width 12 height 12
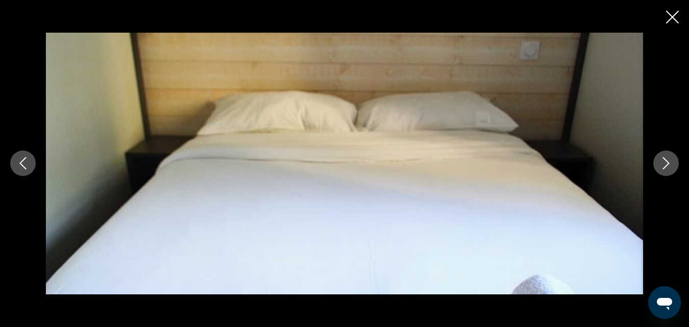
click at [663, 167] on icon "Next image" at bounding box center [666, 163] width 12 height 12
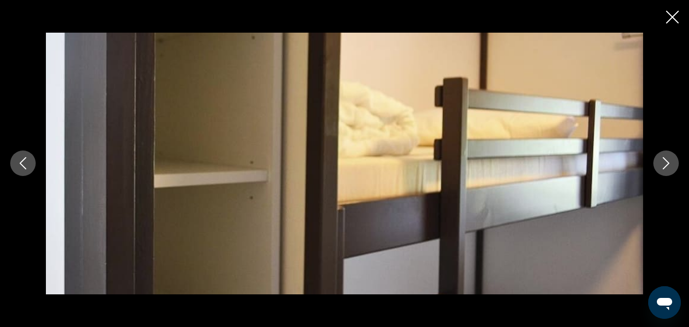
click at [663, 167] on icon "Next image" at bounding box center [666, 163] width 12 height 12
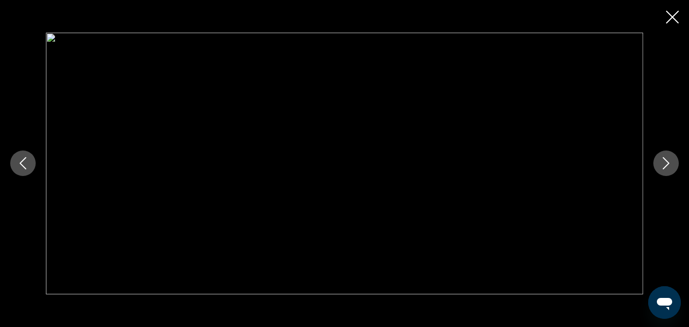
click at [663, 167] on icon "Next image" at bounding box center [666, 163] width 12 height 12
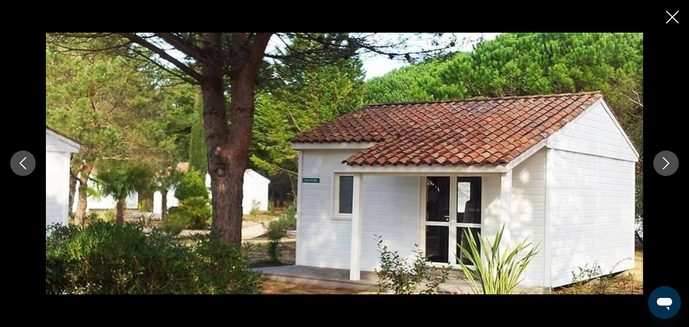
click at [663, 167] on icon "Next image" at bounding box center [666, 163] width 12 height 12
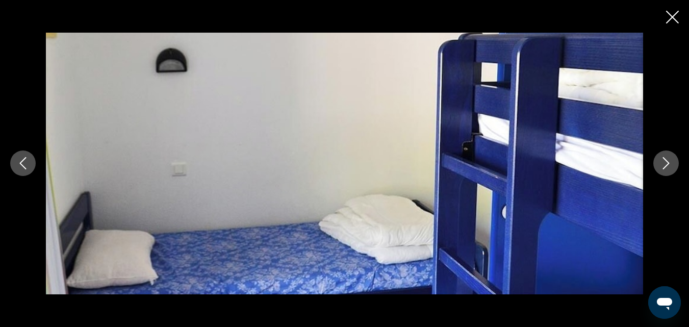
click at [663, 167] on icon "Next image" at bounding box center [666, 163] width 12 height 12
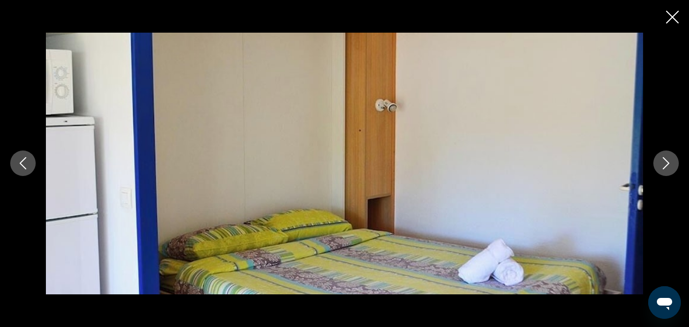
click at [663, 167] on icon "Next image" at bounding box center [666, 163] width 12 height 12
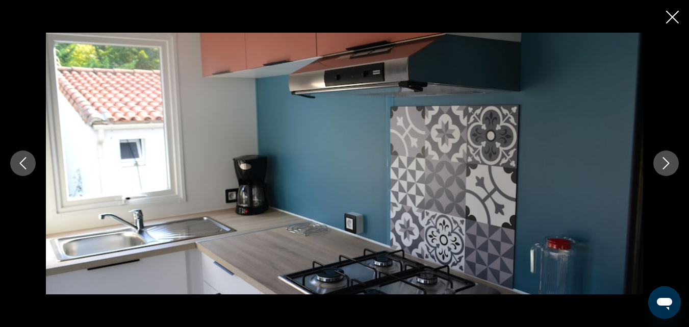
click at [663, 167] on icon "Next image" at bounding box center [666, 163] width 12 height 12
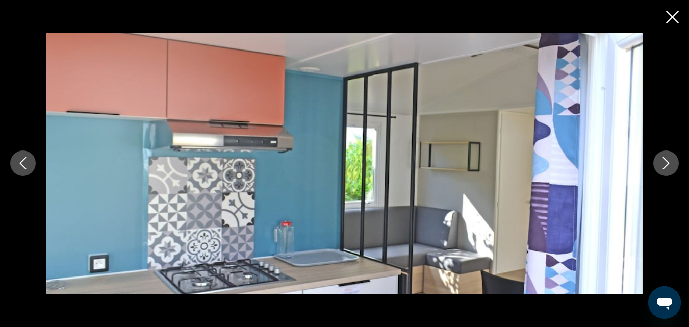
click at [663, 167] on icon "Next image" at bounding box center [666, 163] width 12 height 12
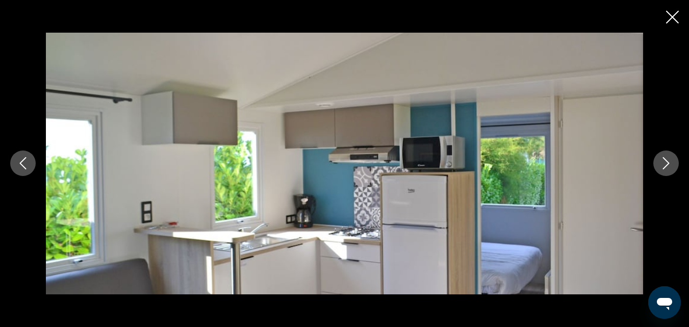
click at [663, 167] on icon "Next image" at bounding box center [666, 163] width 12 height 12
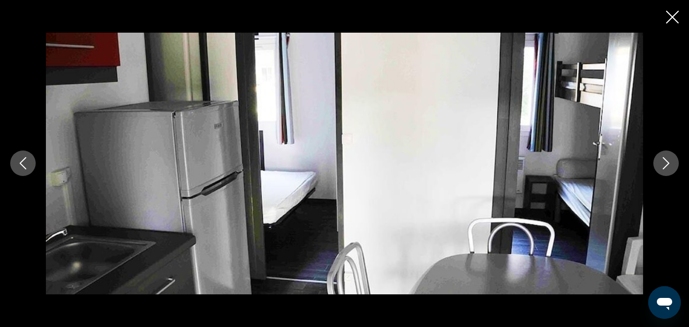
click at [663, 167] on icon "Next image" at bounding box center [666, 163] width 12 height 12
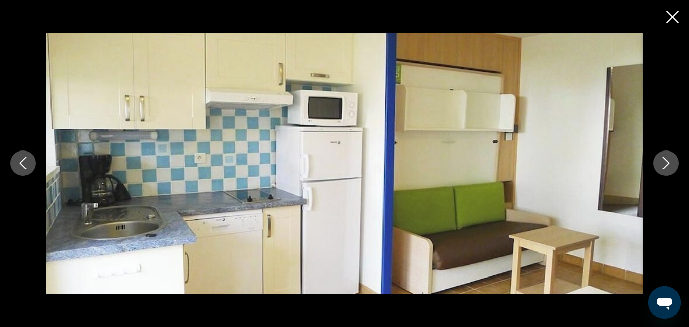
click at [663, 167] on icon "Next image" at bounding box center [666, 163] width 12 height 12
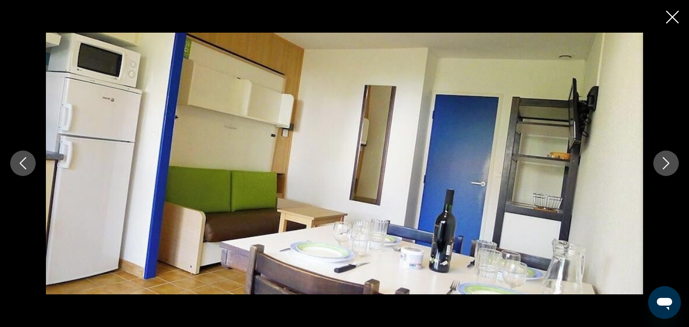
click at [663, 167] on icon "Next image" at bounding box center [666, 163] width 12 height 12
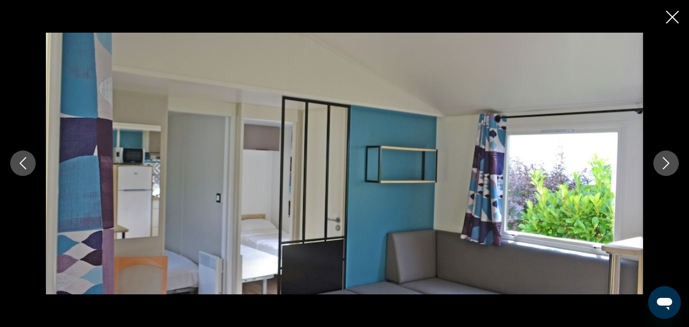
click at [663, 167] on icon "Next image" at bounding box center [666, 163] width 12 height 12
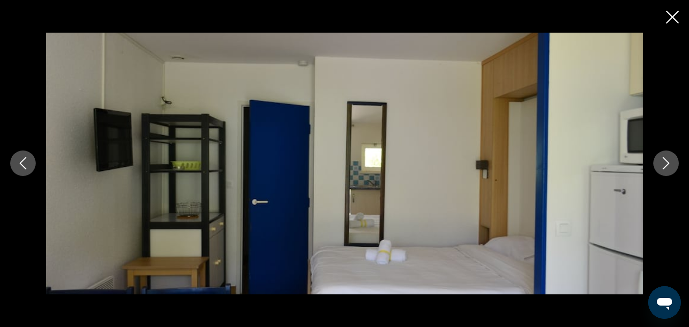
click at [663, 167] on icon "Next image" at bounding box center [666, 163] width 12 height 12
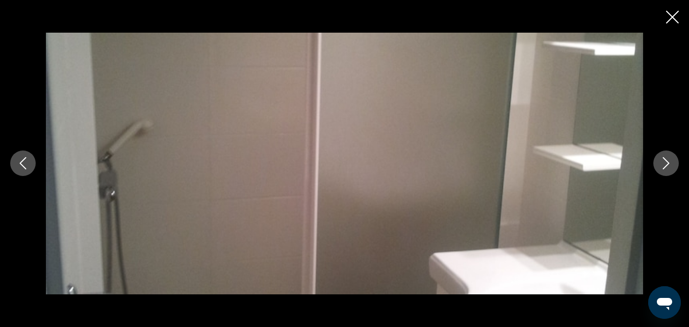
click at [663, 167] on icon "Next image" at bounding box center [666, 163] width 12 height 12
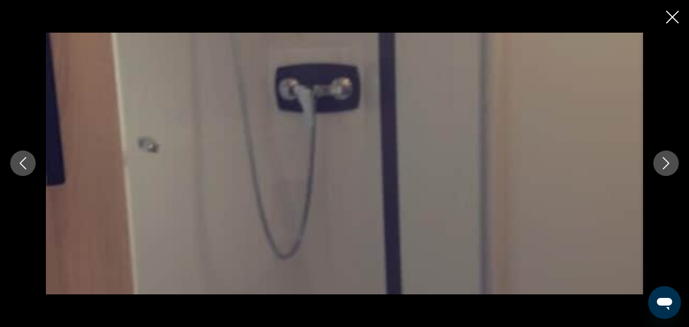
click at [663, 167] on icon "Next image" at bounding box center [666, 163] width 12 height 12
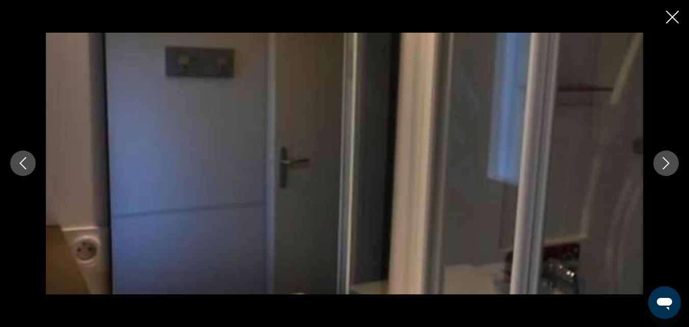
click at [663, 167] on icon "Next image" at bounding box center [666, 163] width 12 height 12
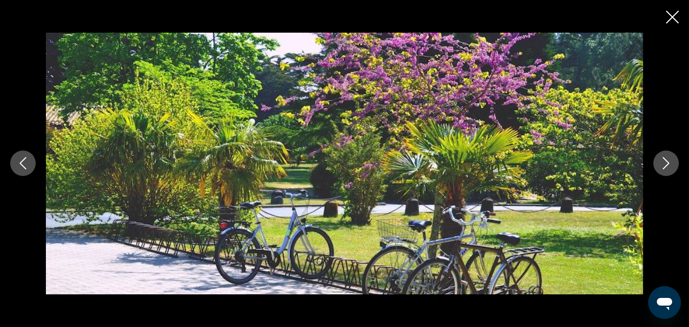
click at [663, 167] on icon "Next image" at bounding box center [666, 163] width 12 height 12
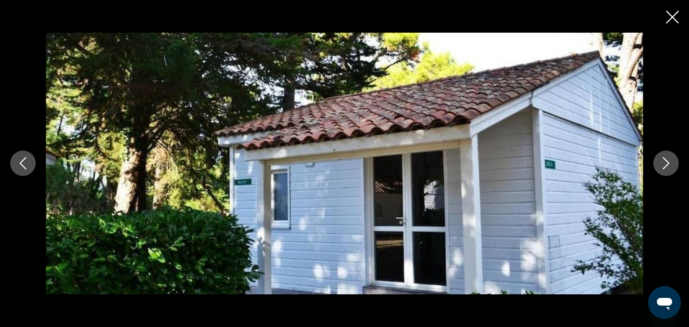
click at [663, 167] on icon "Next image" at bounding box center [666, 163] width 12 height 12
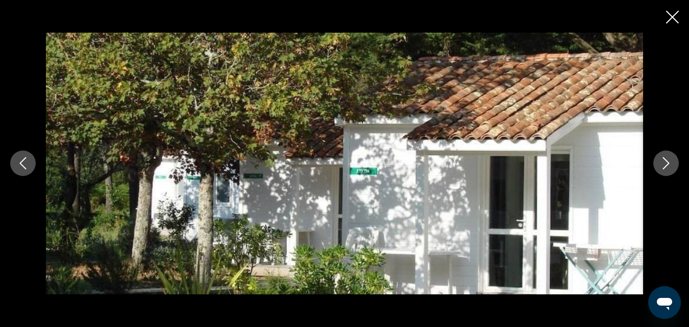
click at [663, 167] on icon "Next image" at bounding box center [666, 163] width 12 height 12
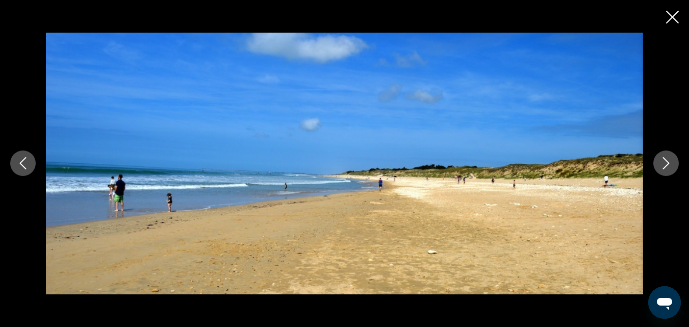
click at [663, 167] on icon "Next image" at bounding box center [666, 163] width 12 height 12
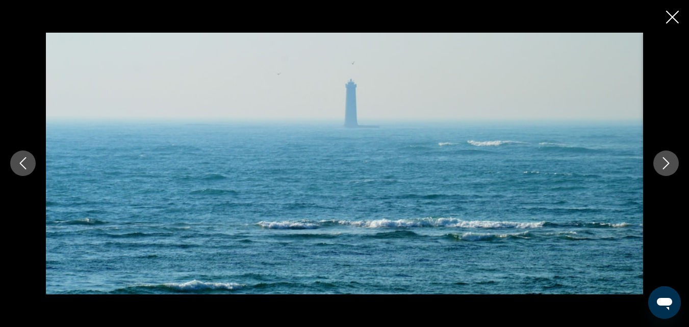
click at [663, 167] on icon "Next image" at bounding box center [666, 163] width 12 height 12
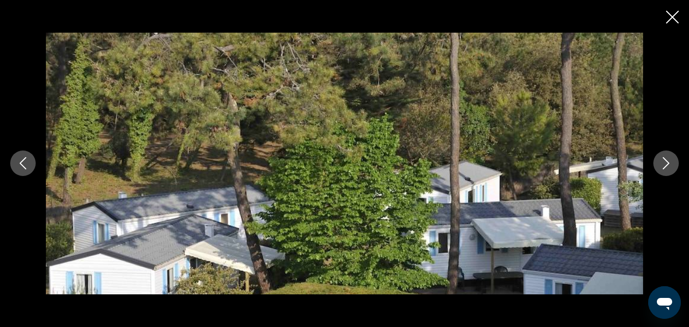
click at [663, 167] on icon "Next image" at bounding box center [666, 163] width 12 height 12
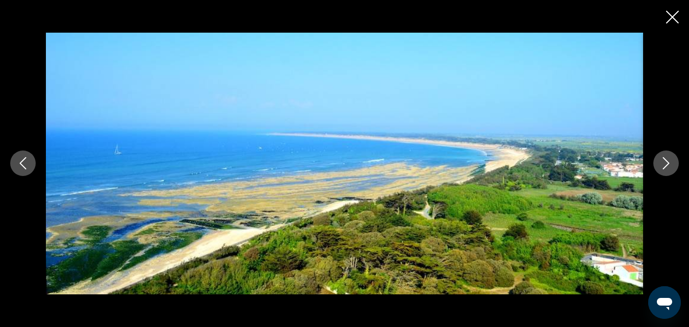
click at [19, 170] on button "Previous image" at bounding box center [22, 162] width 25 height 25
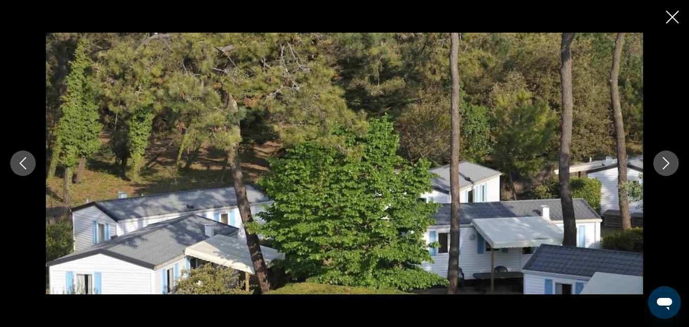
click at [658, 168] on button "Next image" at bounding box center [665, 162] width 25 height 25
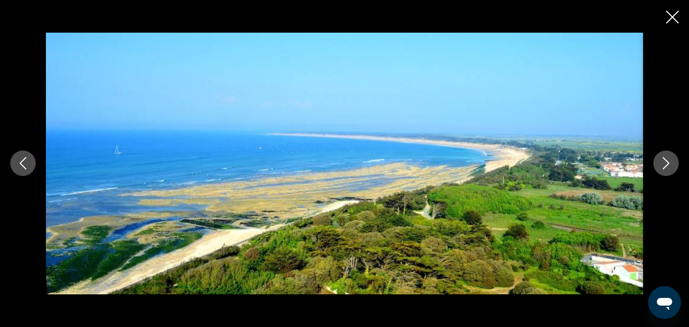
click at [658, 168] on button "Next image" at bounding box center [665, 162] width 25 height 25
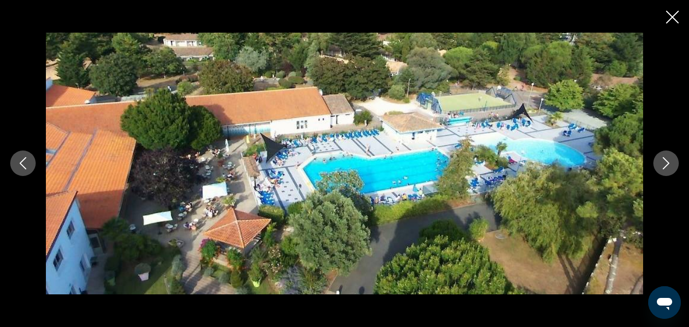
click at [658, 168] on button "Next image" at bounding box center [665, 162] width 25 height 25
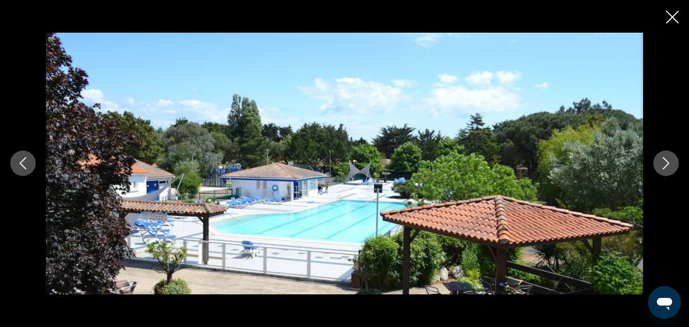
scroll to position [823, 0]
click at [669, 13] on icon "Close slideshow" at bounding box center [672, 17] width 13 height 13
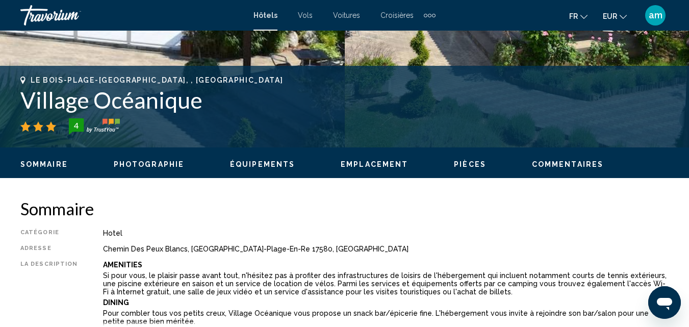
scroll to position [466, 0]
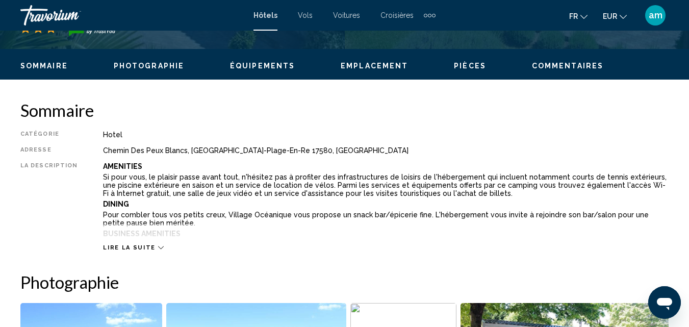
click at [138, 246] on span "Lire la suite" at bounding box center [129, 247] width 52 height 7
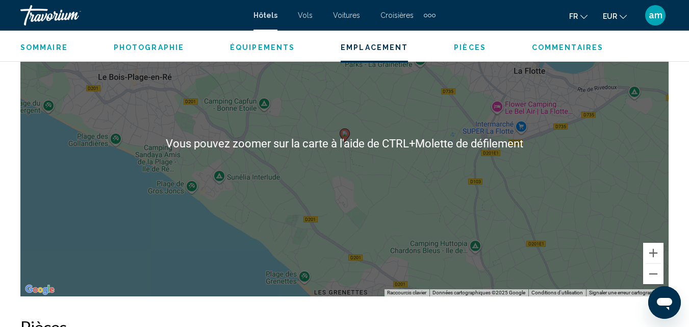
scroll to position [1588, 0]
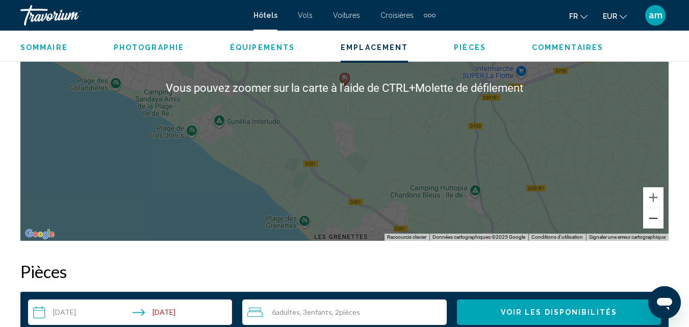
click at [653, 212] on button "Zoom arrière" at bounding box center [653, 218] width 20 height 20
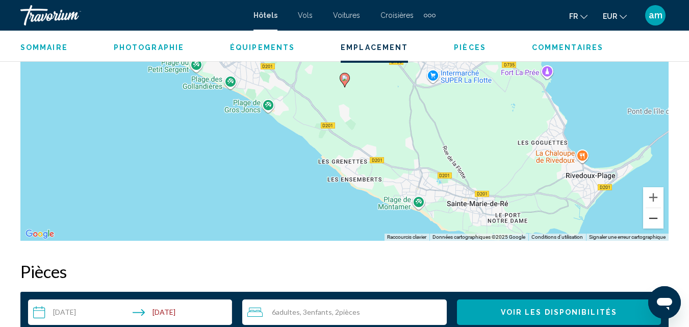
click at [653, 212] on button "Zoom arrière" at bounding box center [653, 218] width 20 height 20
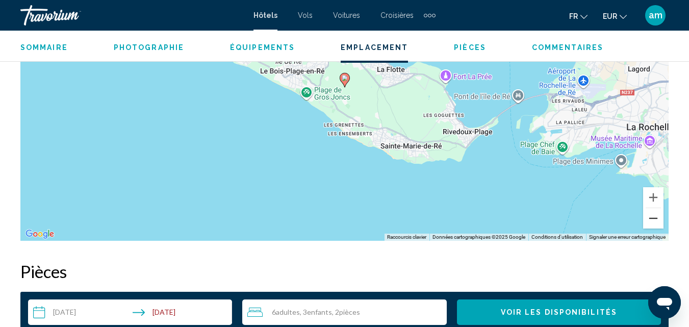
click at [649, 210] on button "Zoom arrière" at bounding box center [653, 218] width 20 height 20
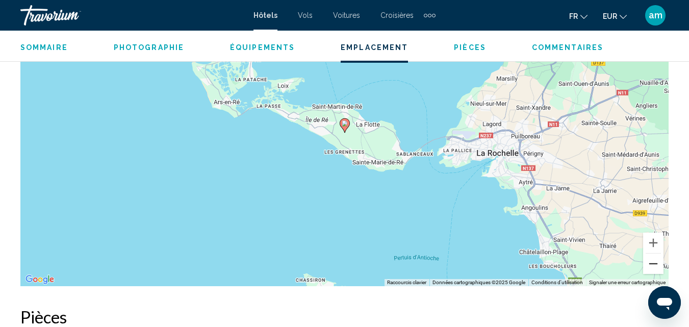
scroll to position [1553, 0]
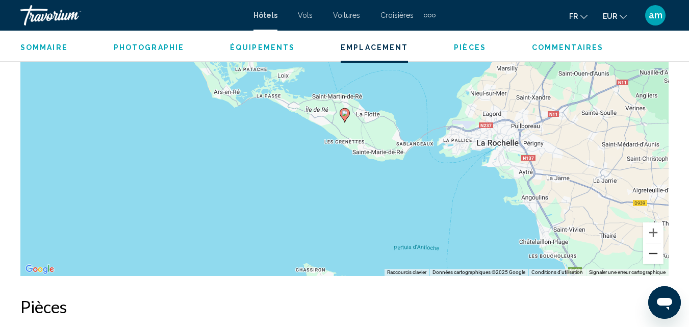
click at [654, 243] on button "Zoom arrière" at bounding box center [653, 253] width 20 height 20
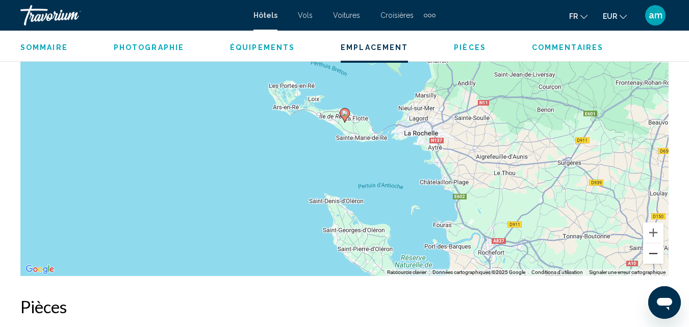
click at [654, 243] on button "Zoom arrière" at bounding box center [653, 253] width 20 height 20
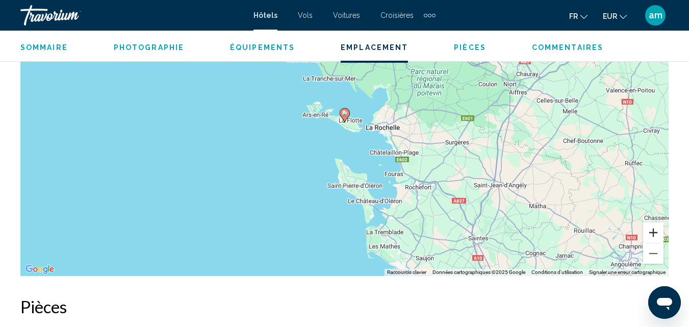
click at [658, 225] on button "Zoom avant" at bounding box center [653, 232] width 20 height 20
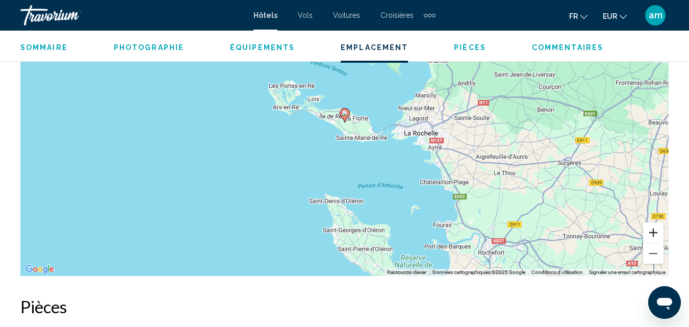
click at [658, 225] on button "Zoom avant" at bounding box center [653, 232] width 20 height 20
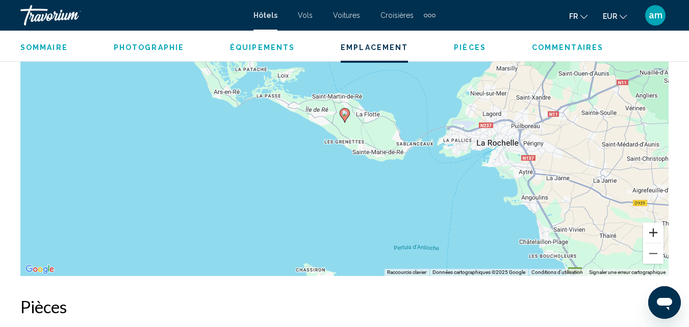
click at [658, 225] on button "Zoom avant" at bounding box center [653, 232] width 20 height 20
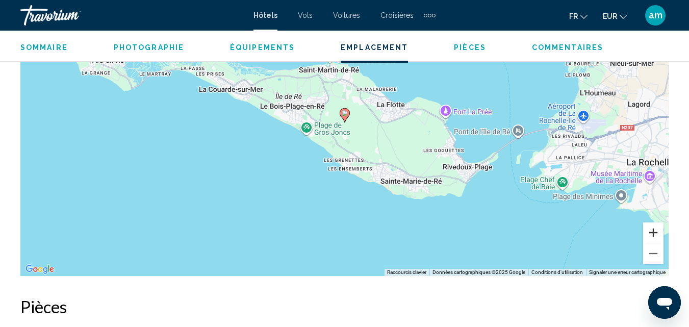
click at [658, 225] on button "Zoom avant" at bounding box center [653, 232] width 20 height 20
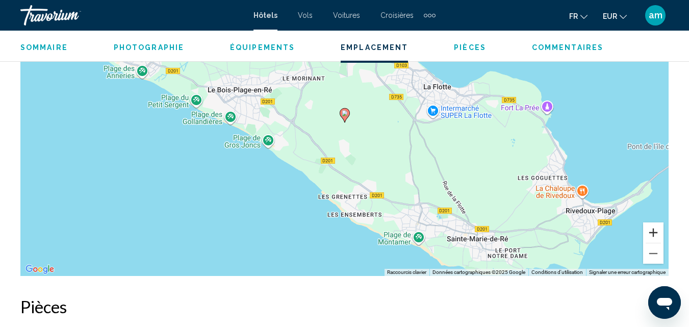
click at [658, 225] on button "Zoom avant" at bounding box center [653, 232] width 20 height 20
